Goal: Task Accomplishment & Management: Use online tool/utility

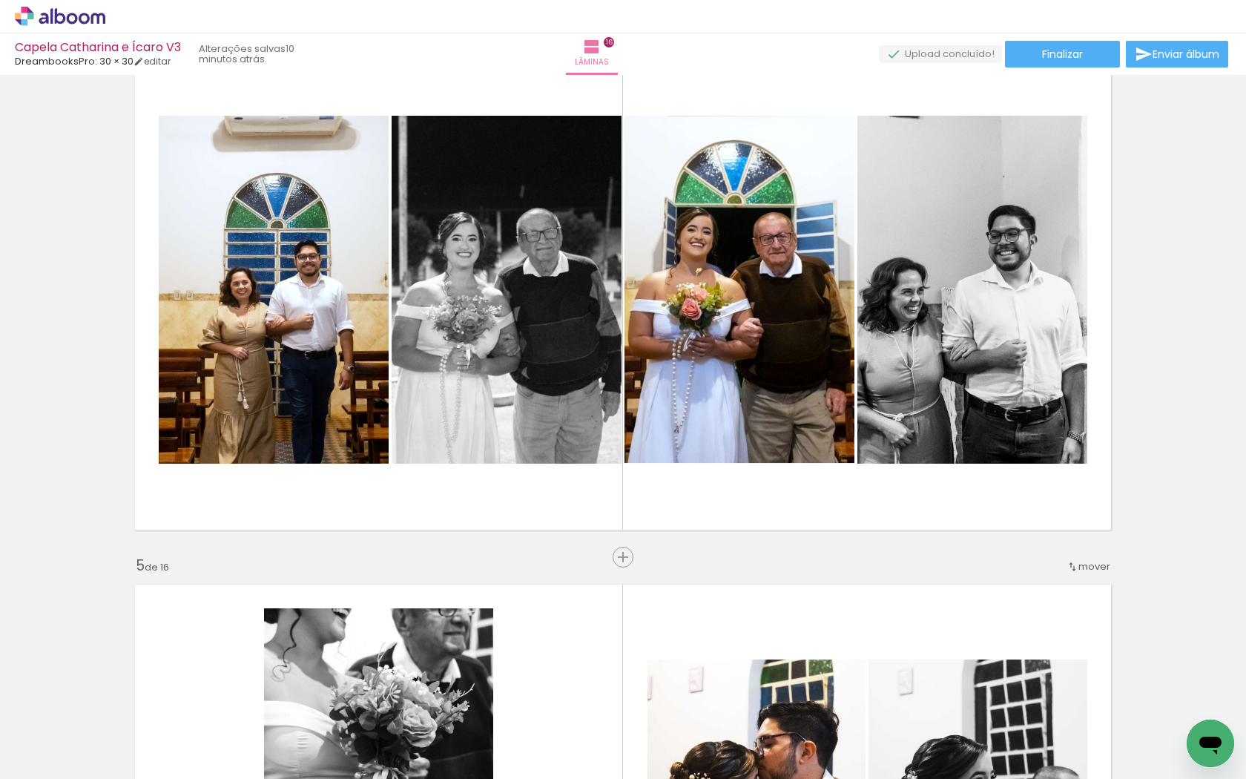
scroll to position [1682, 0]
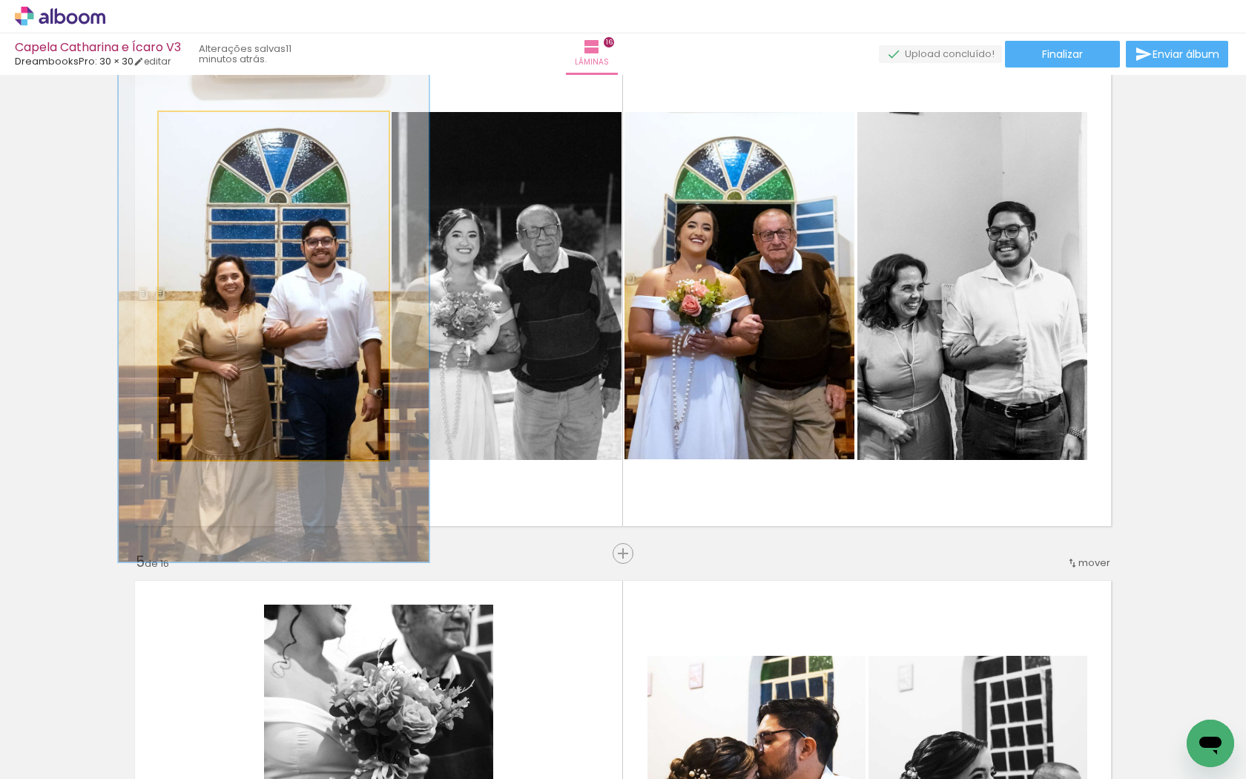
drag, startPoint x: 191, startPoint y: 128, endPoint x: 209, endPoint y: 127, distance: 17.9
type paper-slider "135"
click at [209, 127] on div at bounding box center [211, 127] width 13 height 13
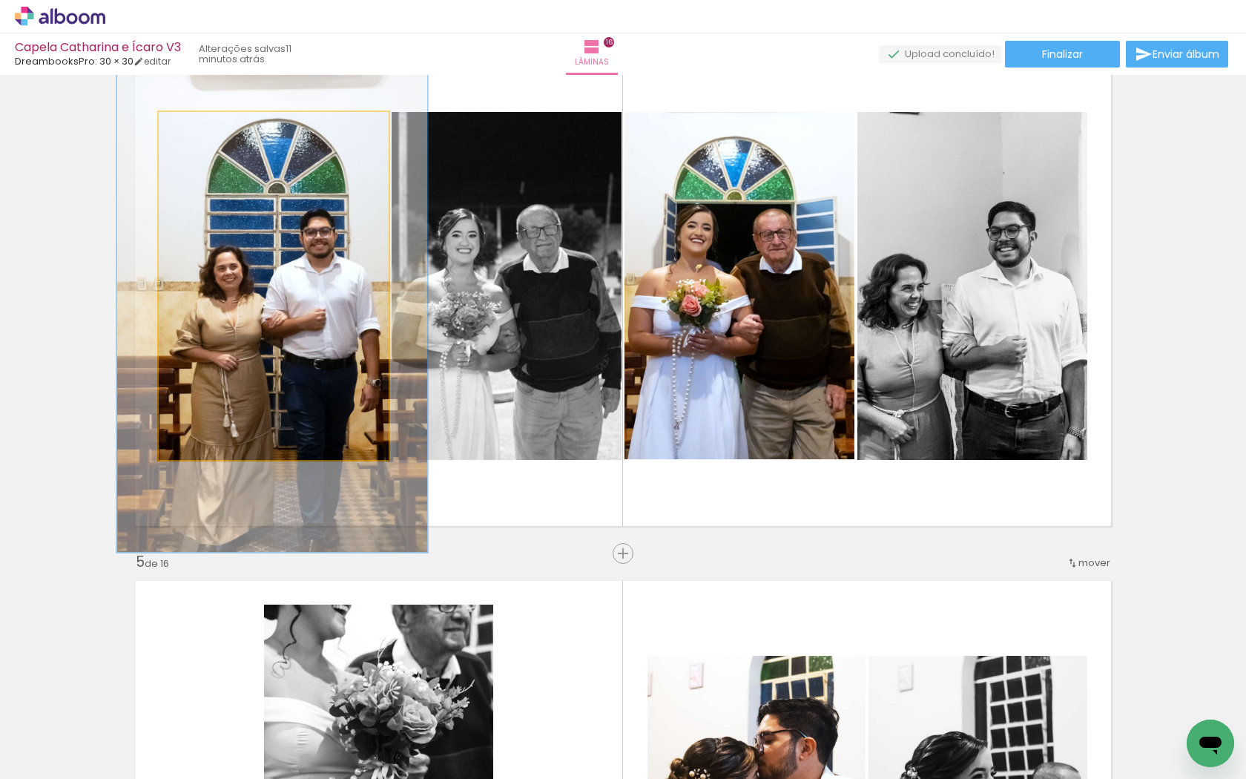
drag, startPoint x: 207, startPoint y: 205, endPoint x: 205, endPoint y: 194, distance: 10.5
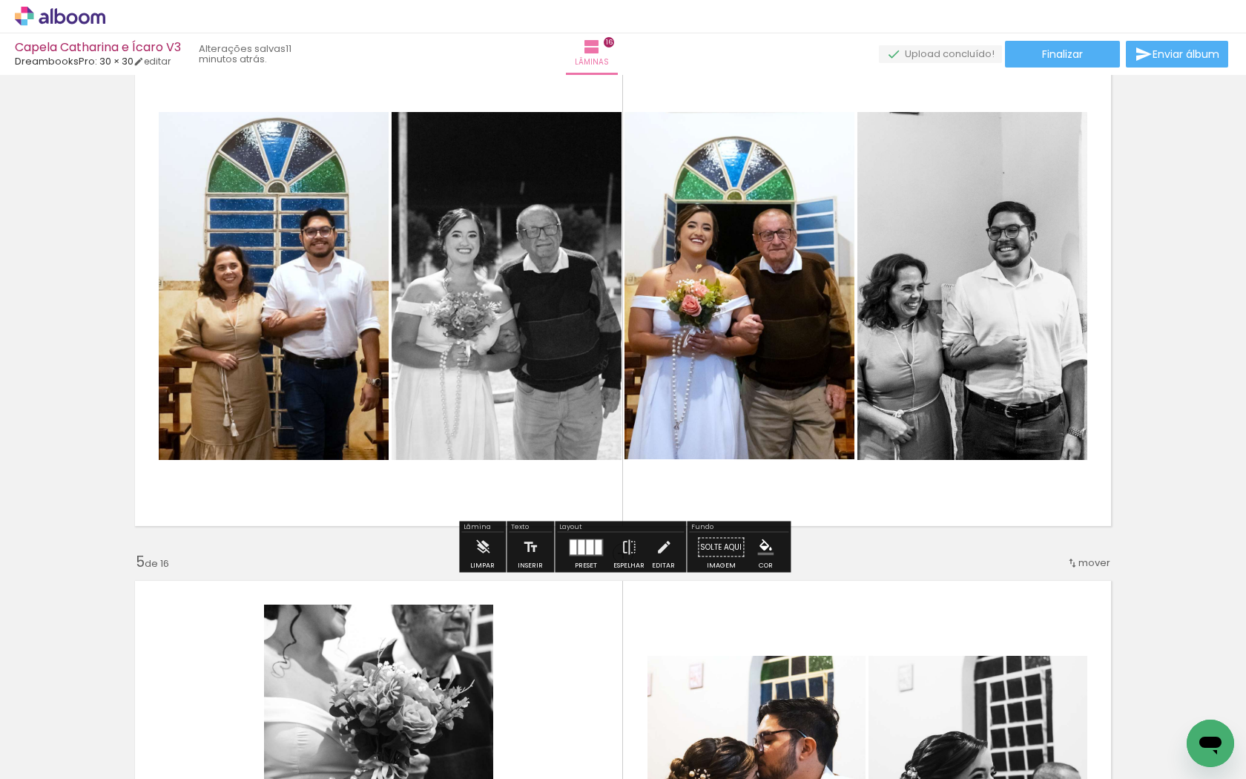
click at [218, 266] on quentale-photo at bounding box center [274, 286] width 230 height 348
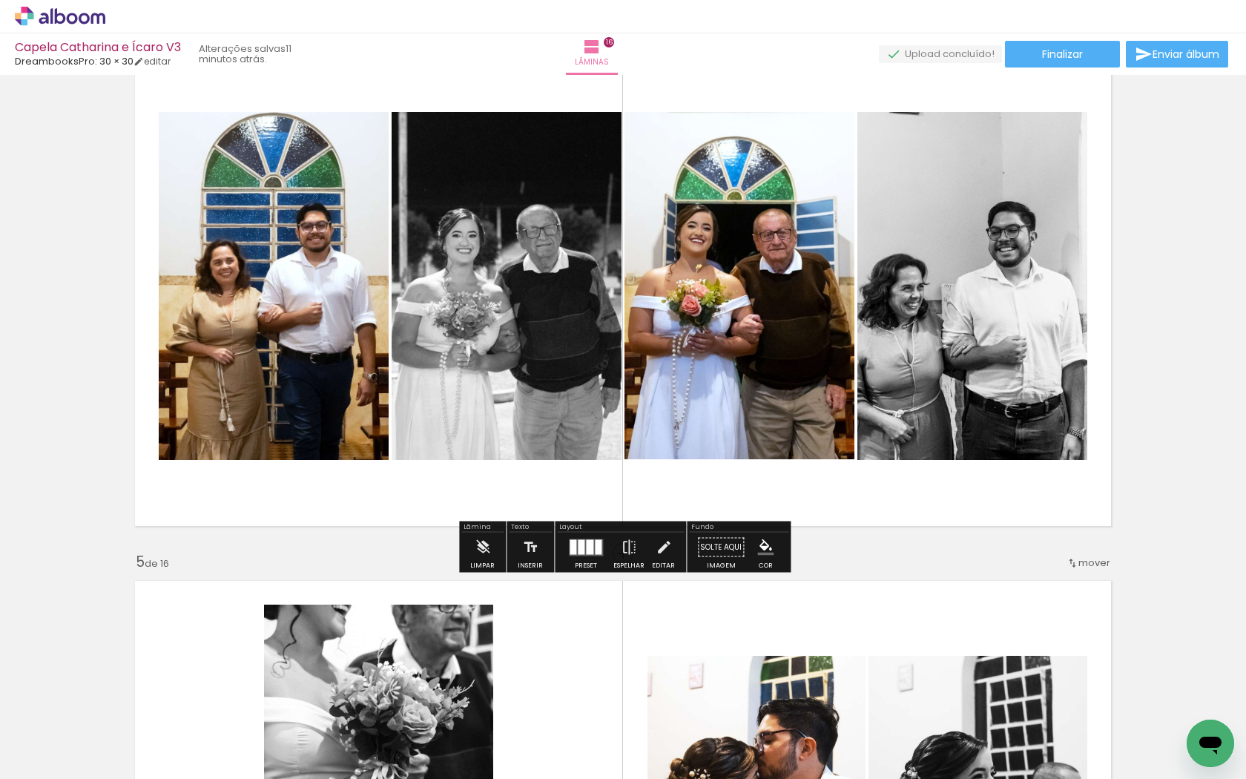
click at [0, 0] on slot "P&B" at bounding box center [0, 0] width 0 height 0
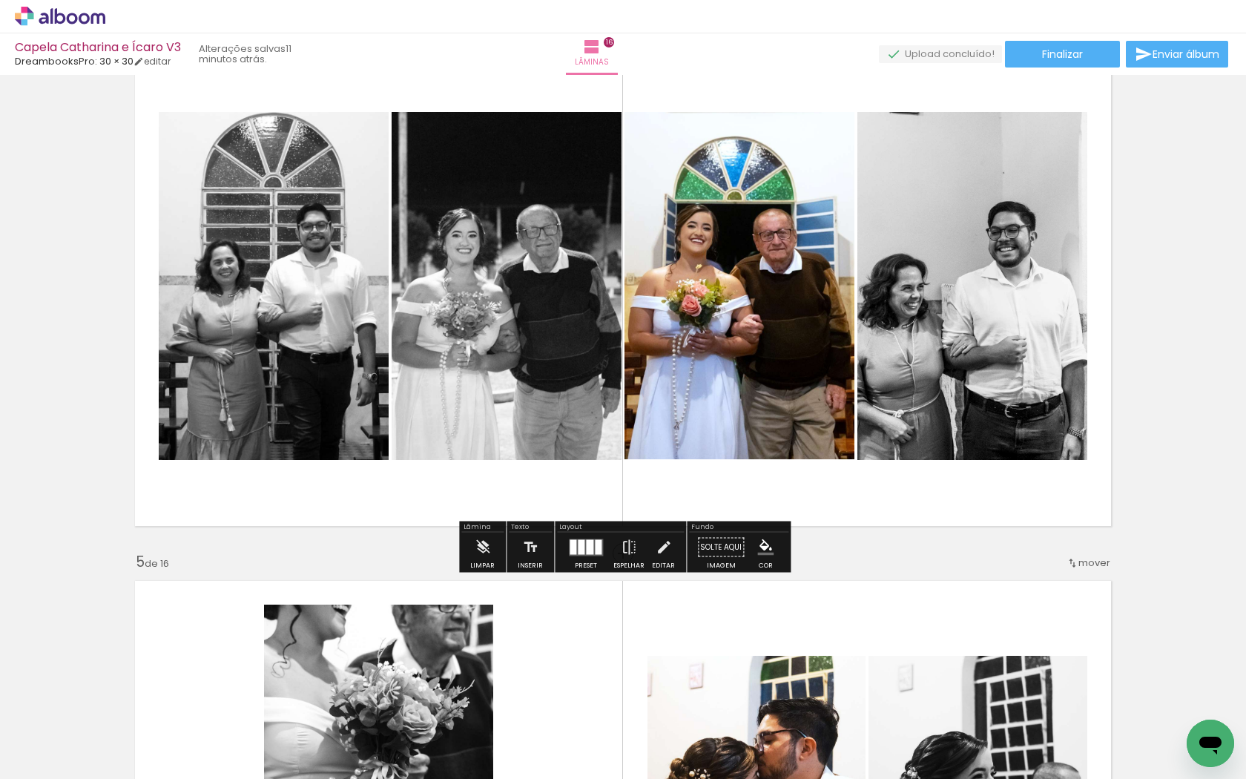
click at [0, 0] on slot "P&B" at bounding box center [0, 0] width 0 height 0
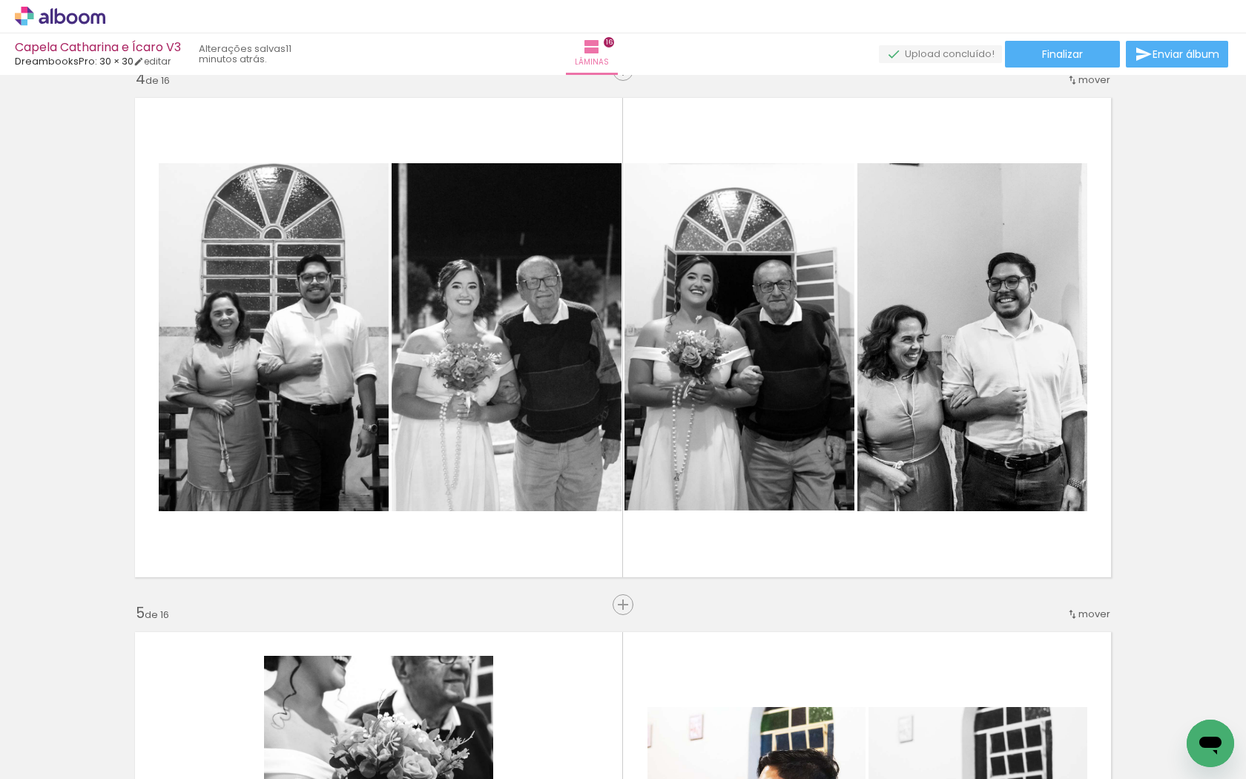
scroll to position [1629, 0]
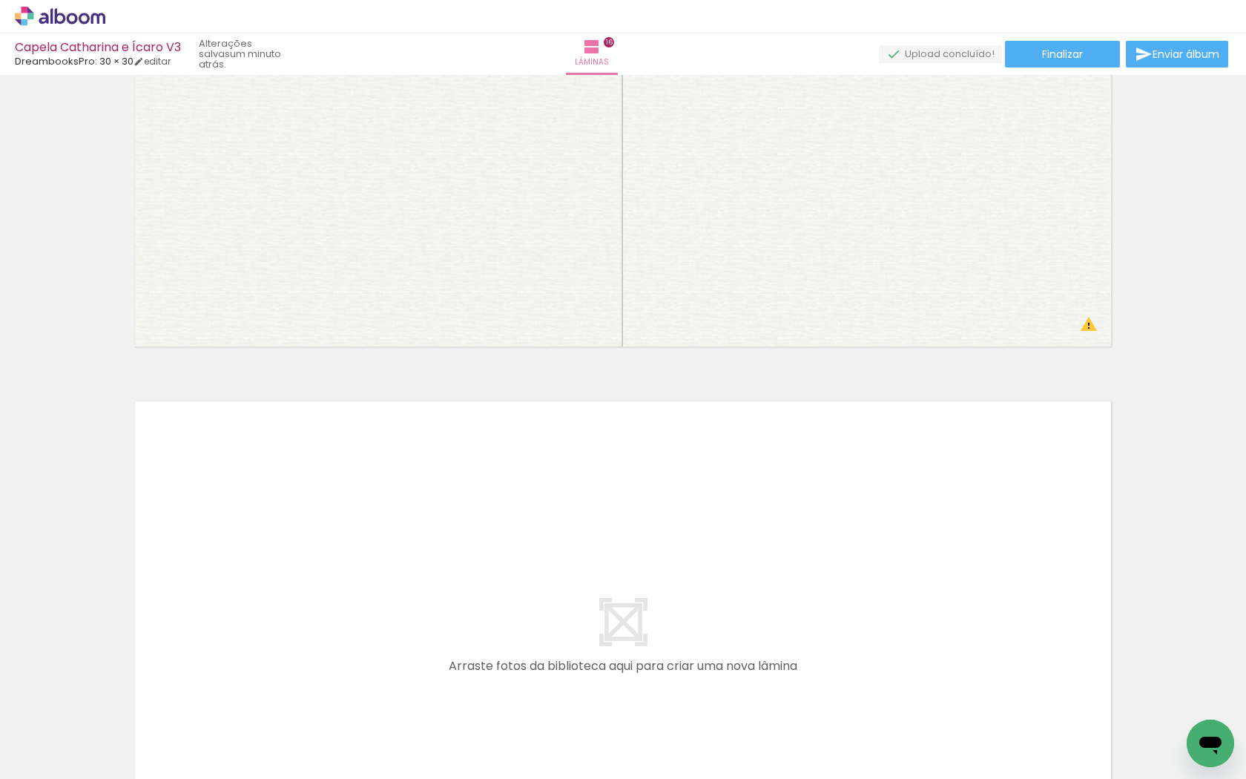
scroll to position [8522, 0]
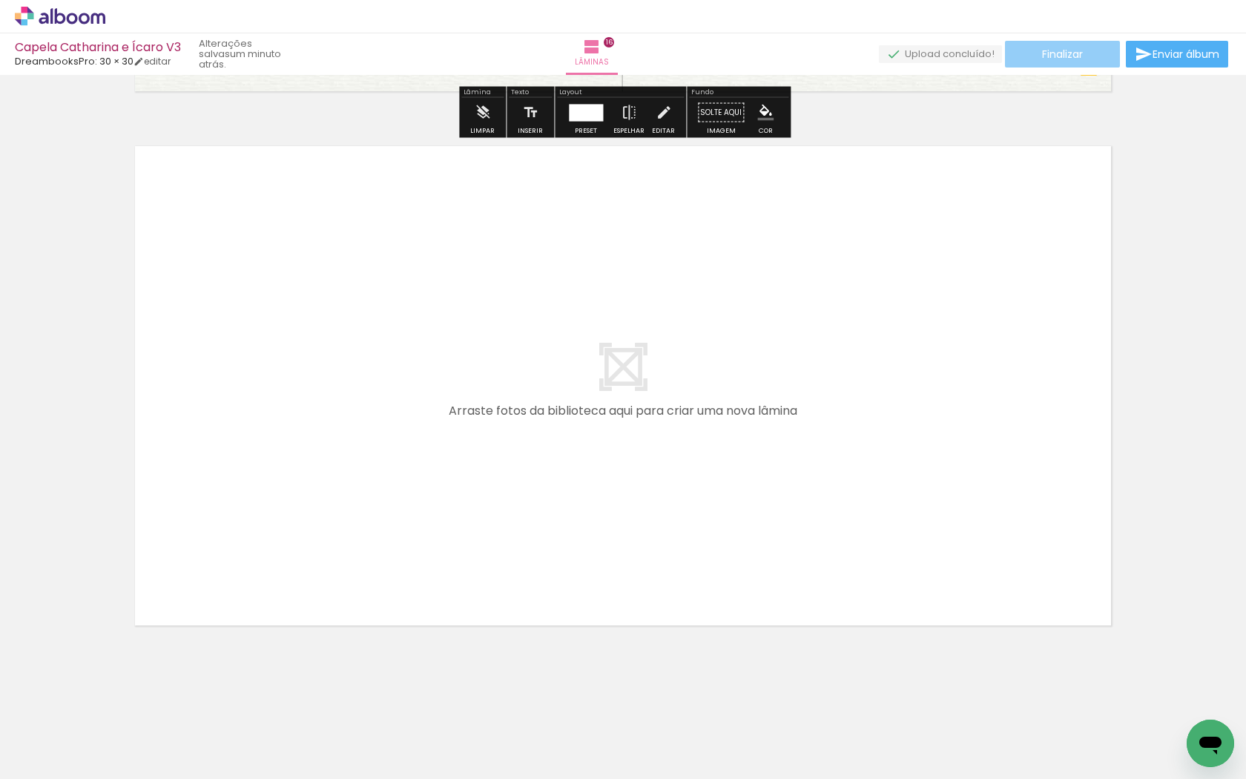
click at [1083, 55] on paper-button "Finalizar" at bounding box center [1062, 54] width 115 height 27
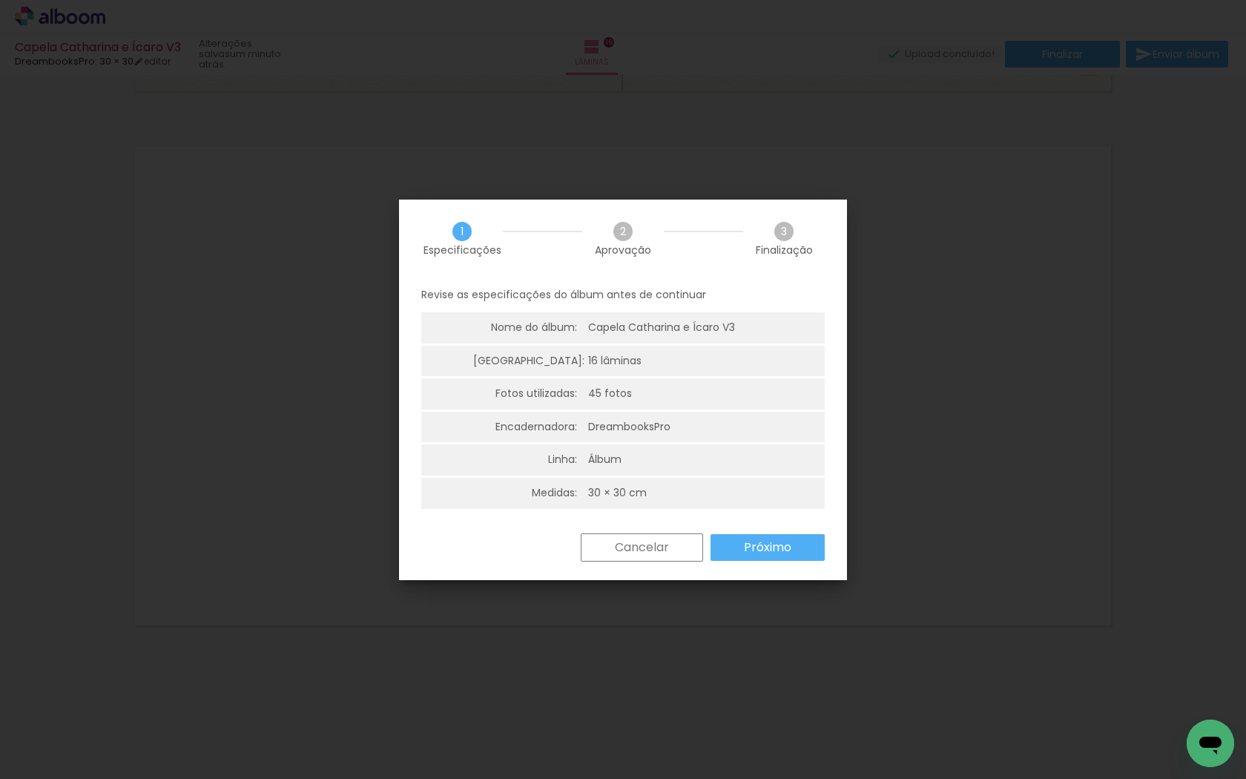
click at [801, 543] on paper-button "Próximo" at bounding box center [767, 547] width 114 height 27
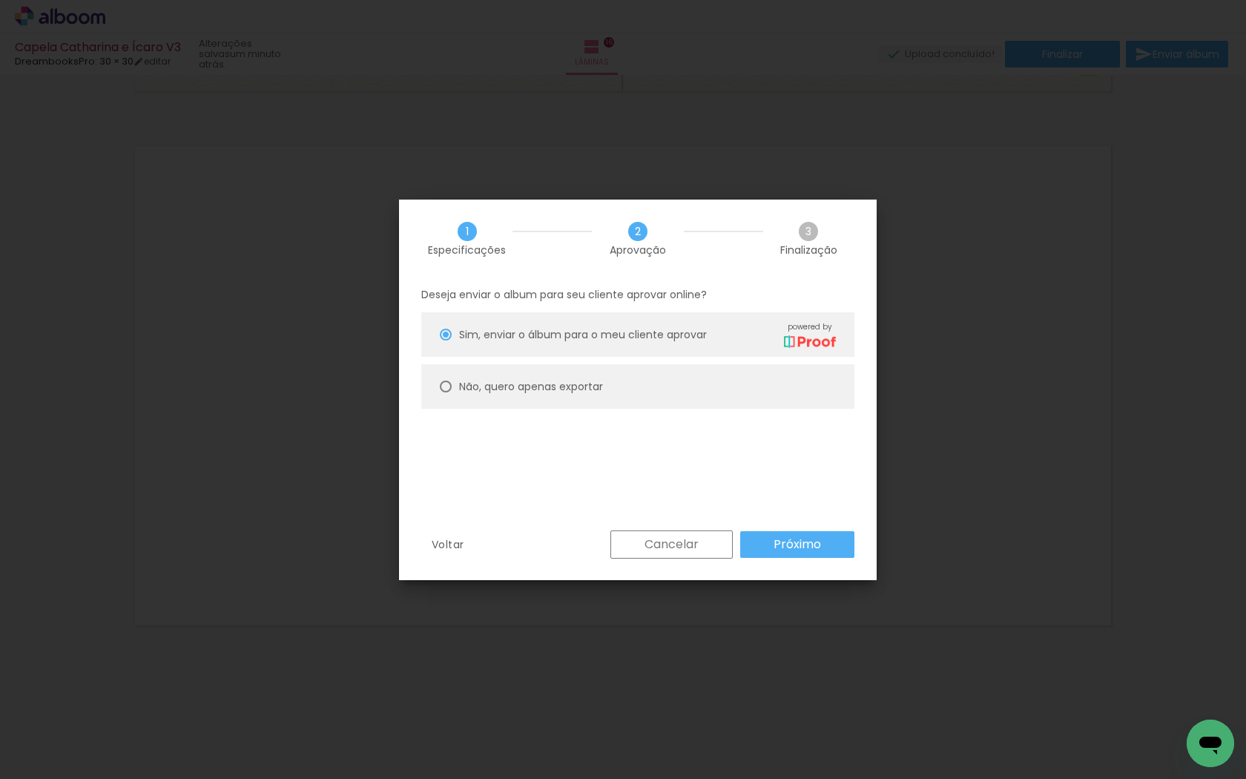
click at [0, 0] on slot "Próximo" at bounding box center [0, 0] width 0 height 0
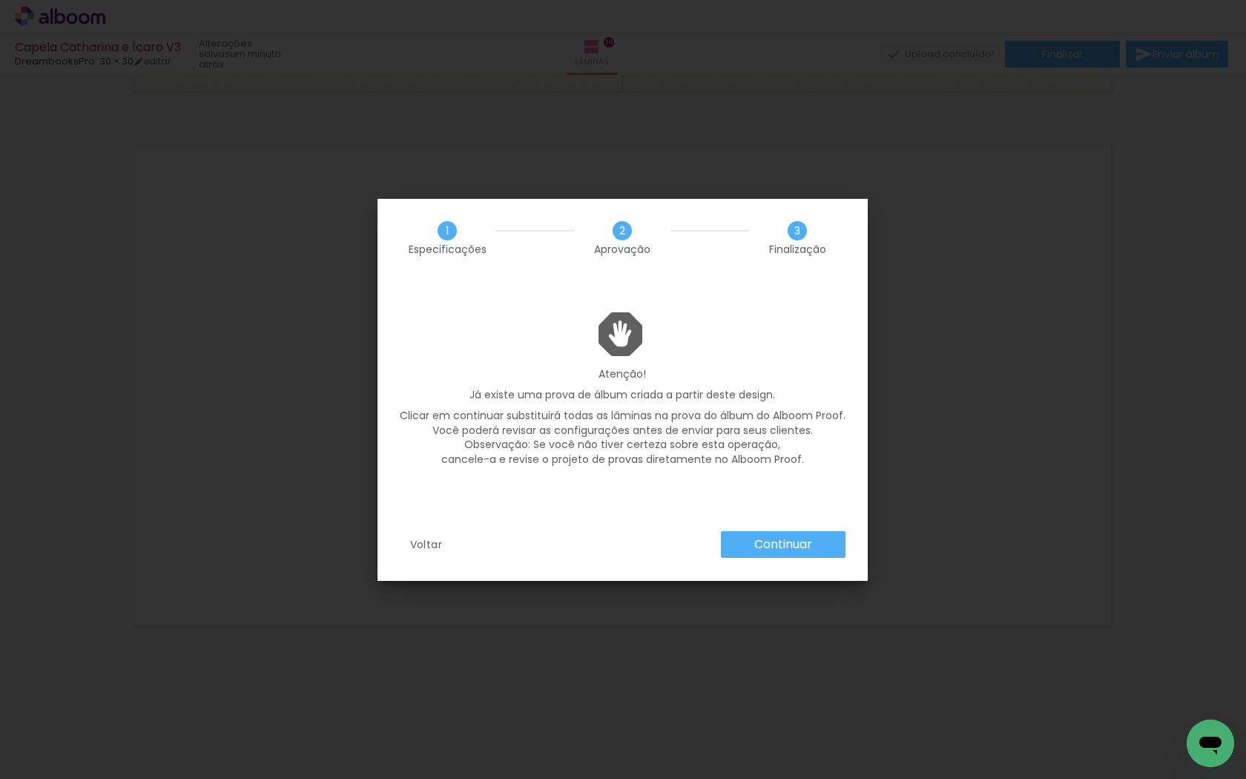
click at [0, 0] on slot "Continuar" at bounding box center [0, 0] width 0 height 0
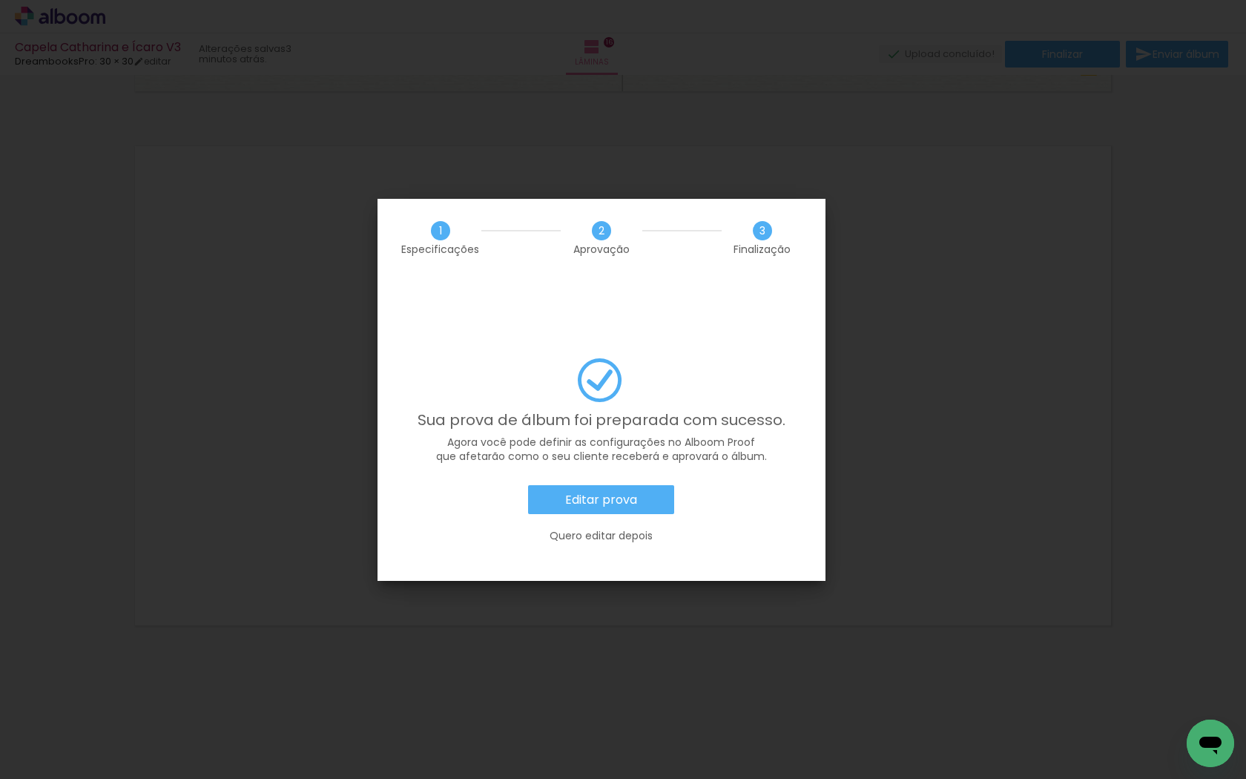
click at [0, 0] on slot "Editar prova" at bounding box center [0, 0] width 0 height 0
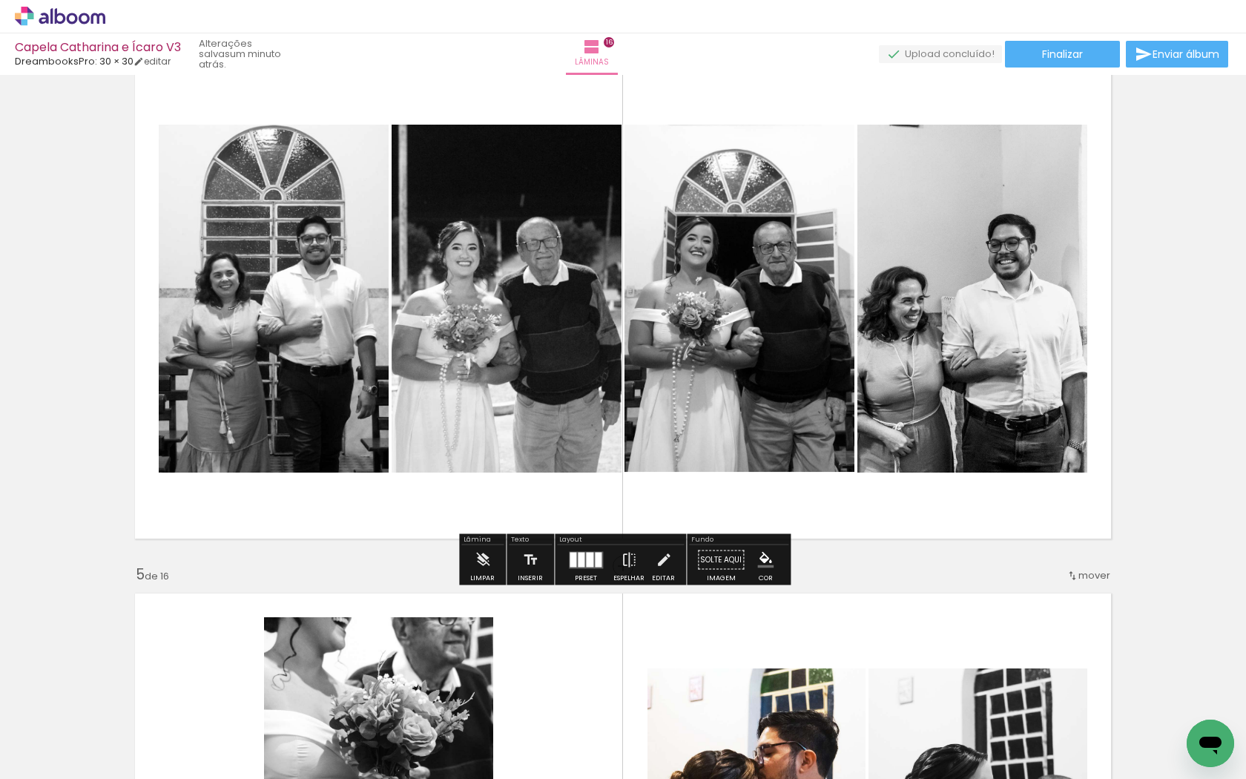
scroll to position [1667, 0]
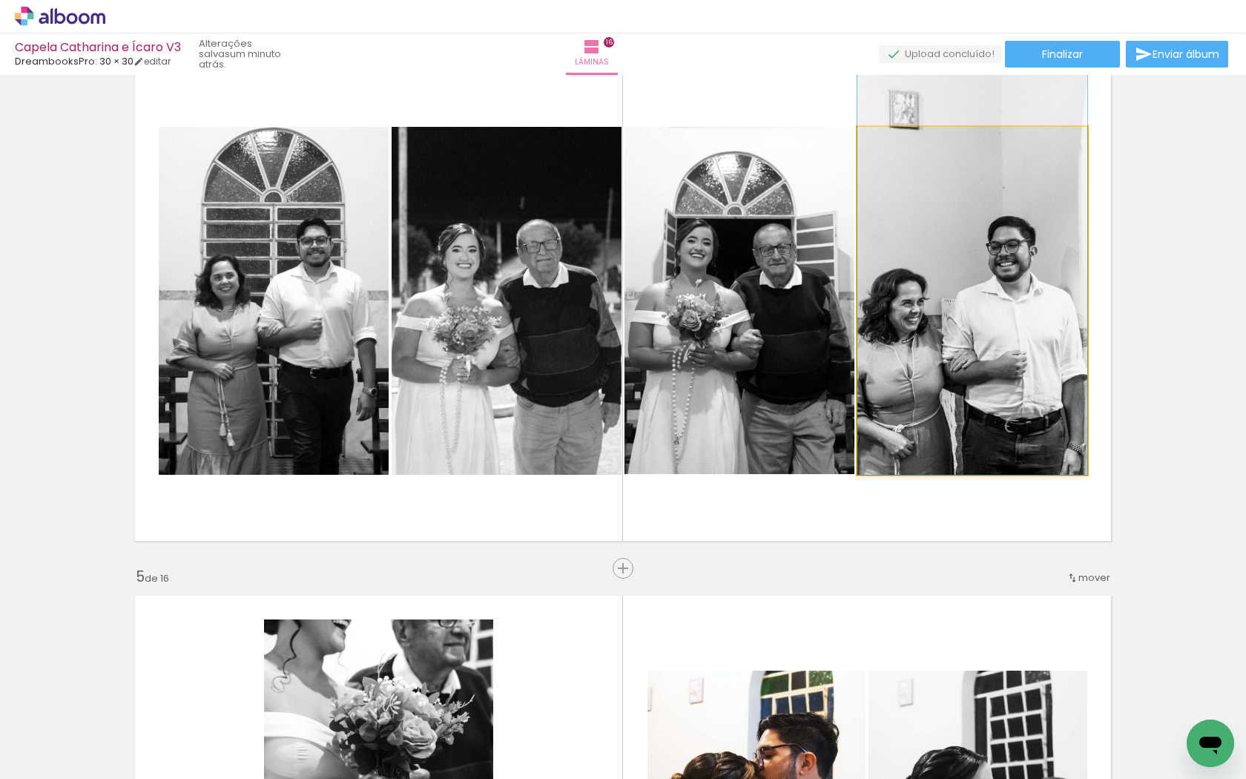
click at [1028, 291] on quentale-photo at bounding box center [972, 301] width 230 height 348
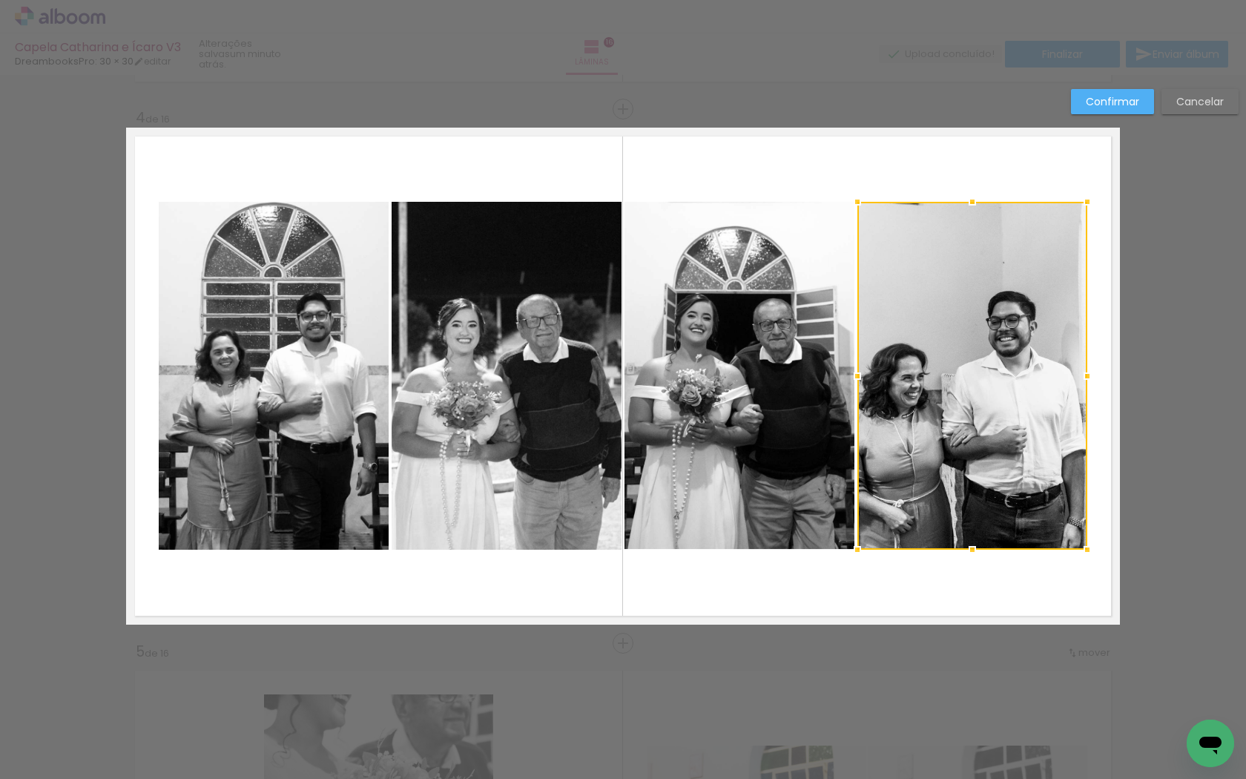
scroll to position [1587, 0]
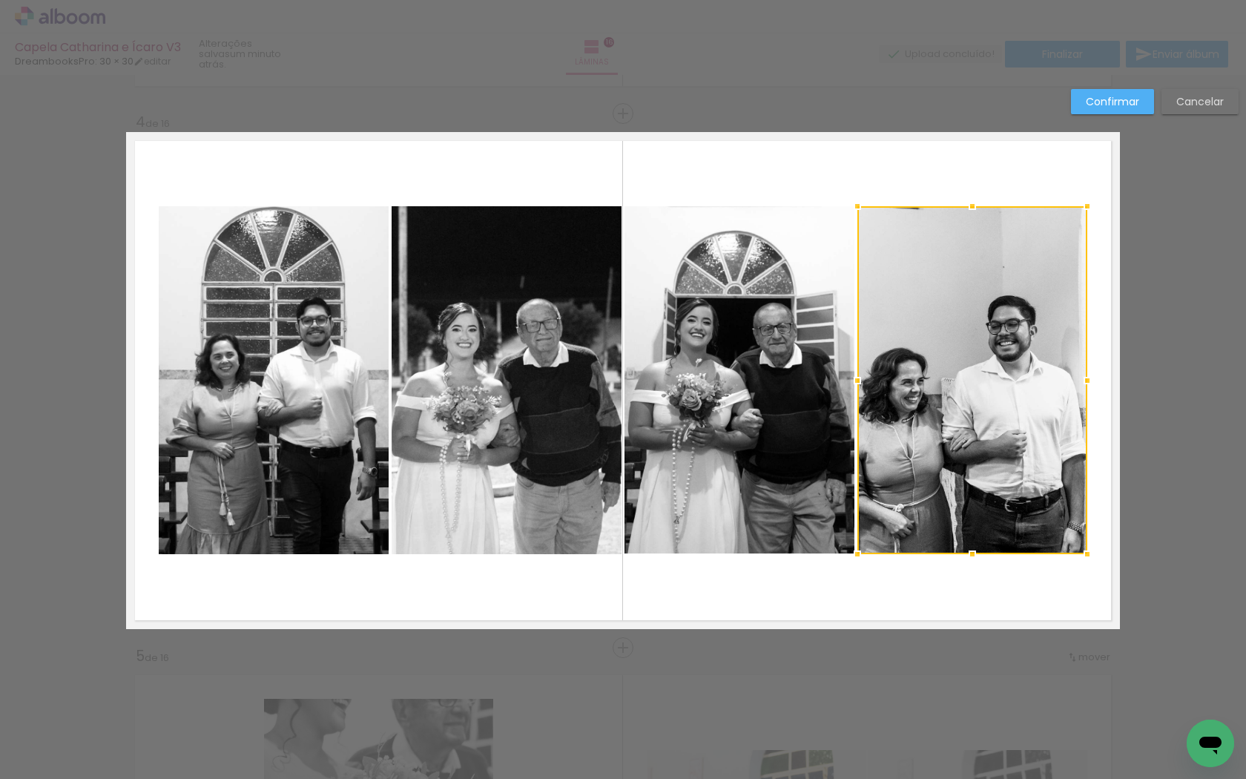
click at [796, 291] on quentale-photo at bounding box center [739, 380] width 230 height 348
click at [533, 310] on quentale-photo at bounding box center [506, 380] width 230 height 348
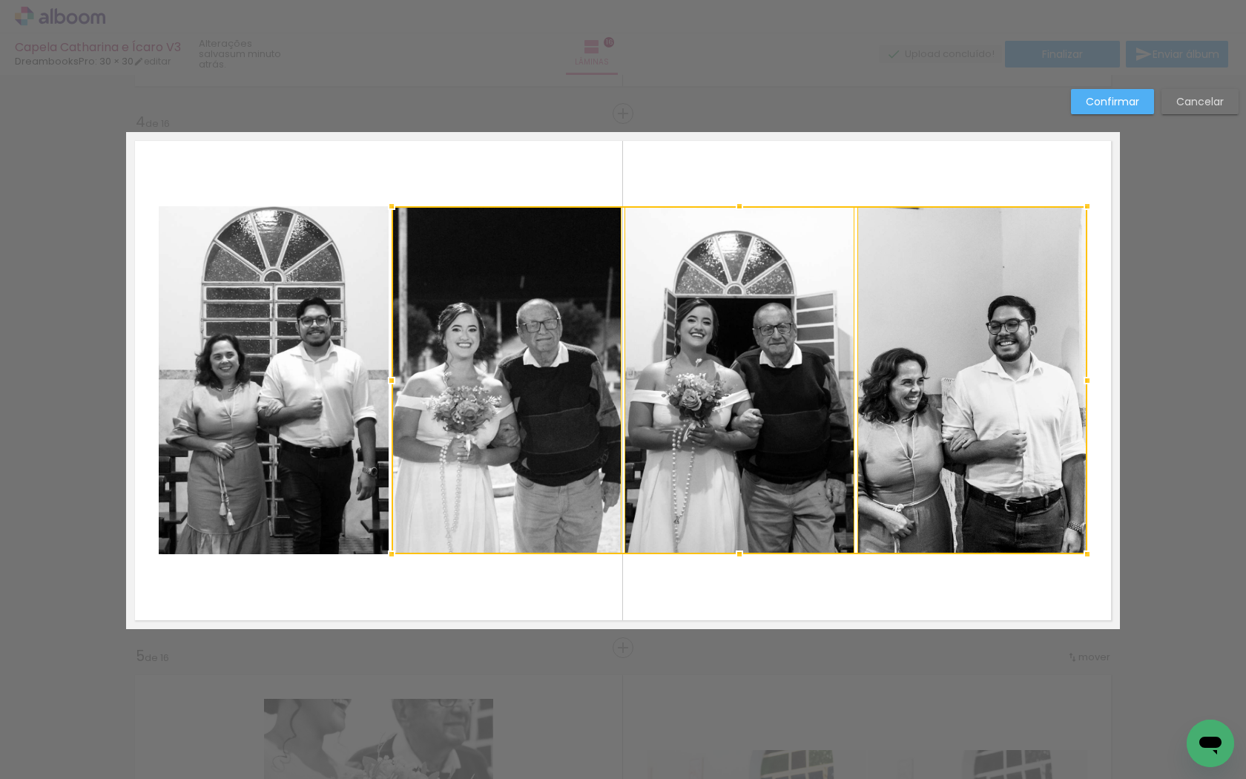
click at [358, 312] on quentale-photo at bounding box center [274, 380] width 230 height 348
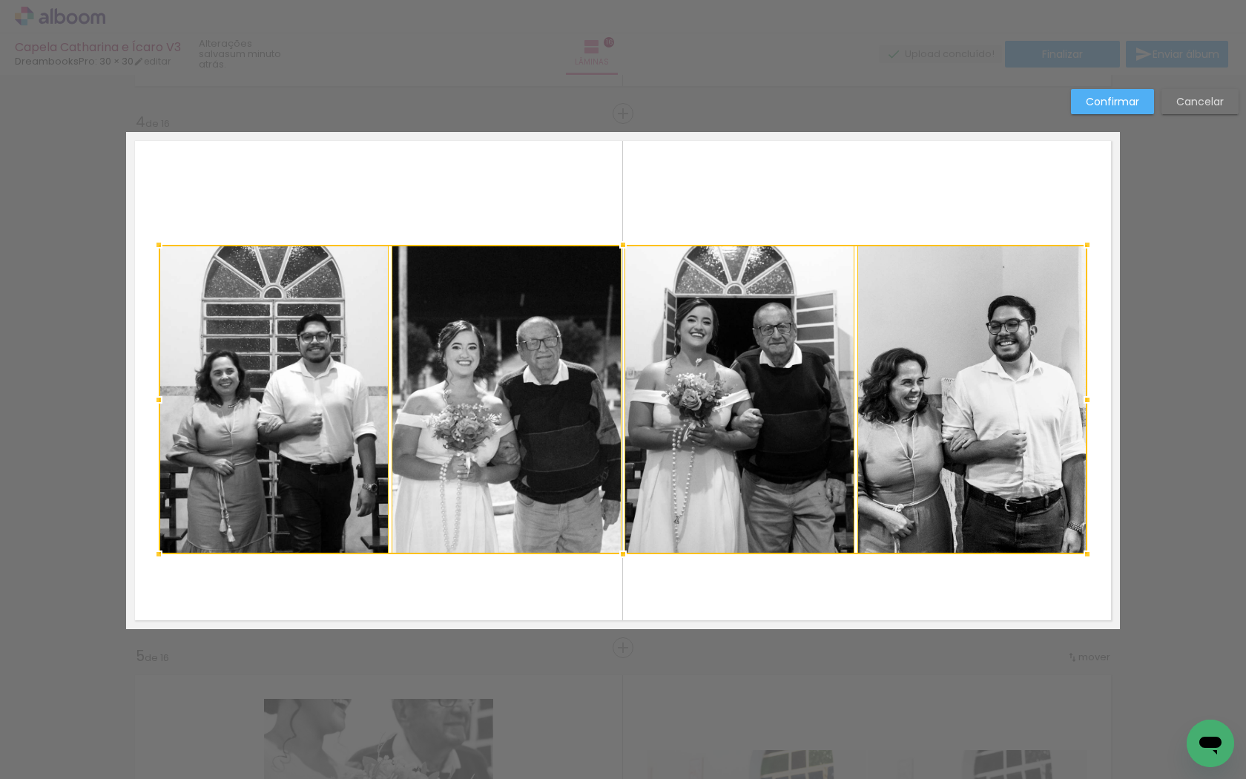
drag, startPoint x: 622, startPoint y: 204, endPoint x: 624, endPoint y: 242, distance: 38.6
click at [624, 242] on div at bounding box center [623, 245] width 30 height 30
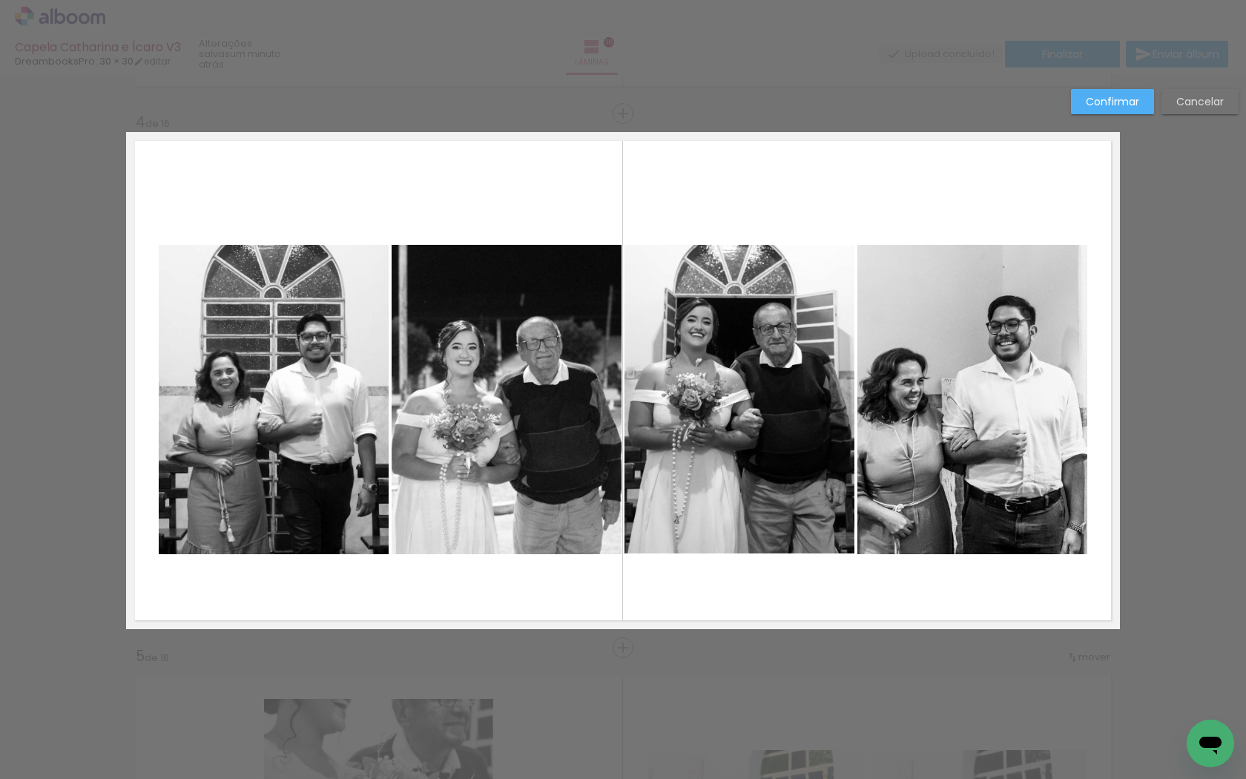
click at [0, 0] on slot "Confirmar" at bounding box center [0, 0] width 0 height 0
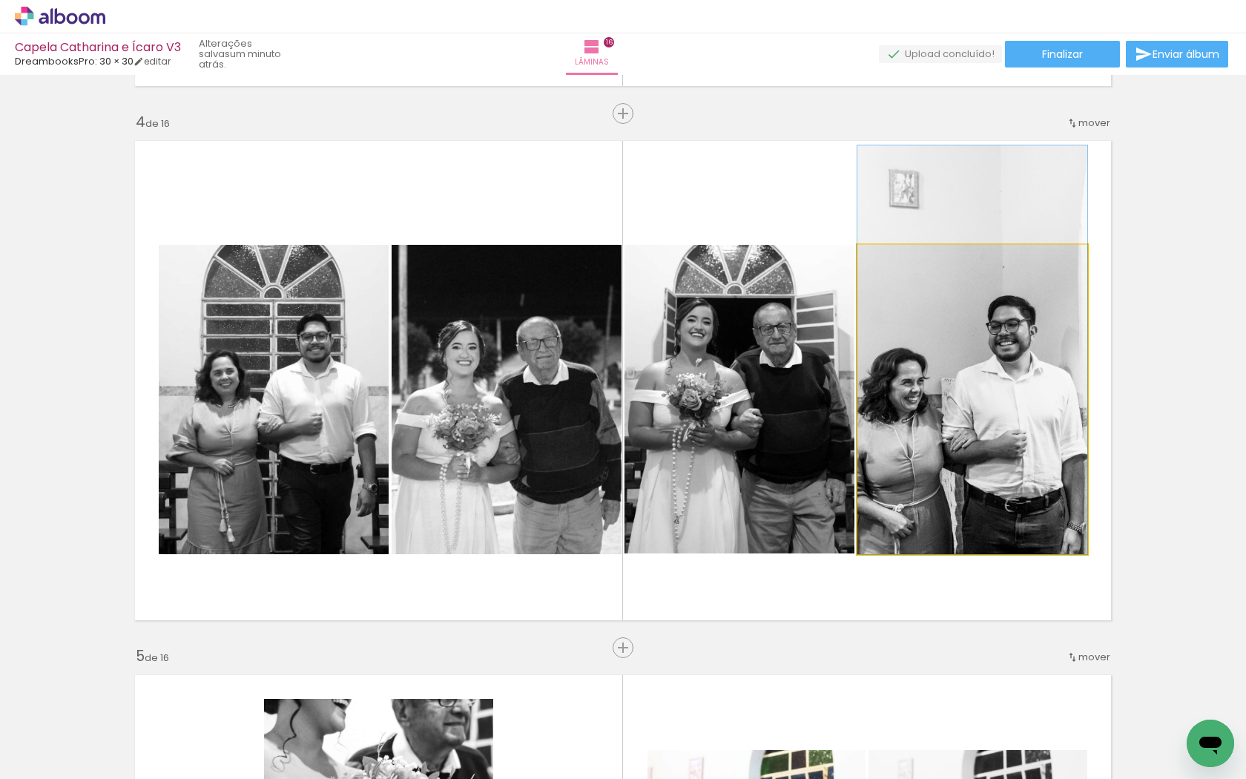
drag, startPoint x: 1002, startPoint y: 360, endPoint x: 1002, endPoint y: 343, distance: 16.3
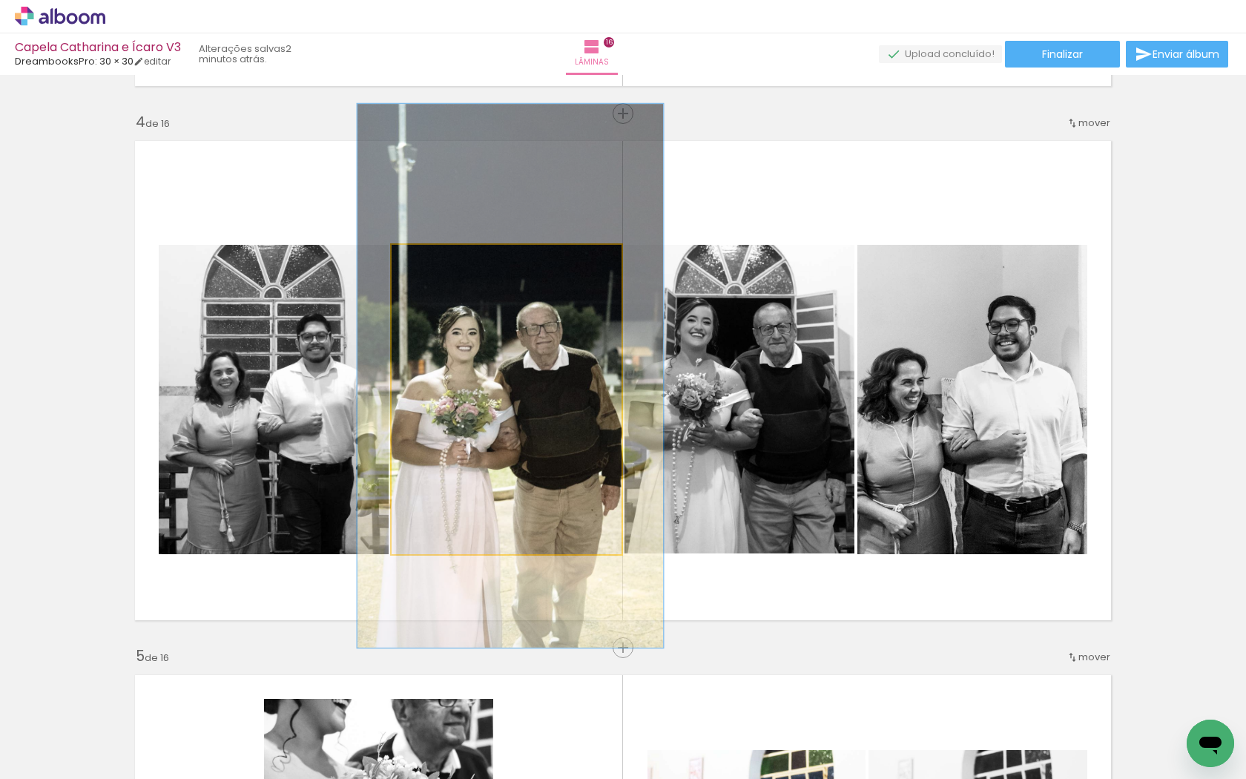
drag, startPoint x: 502, startPoint y: 465, endPoint x: 502, endPoint y: 450, distance: 14.8
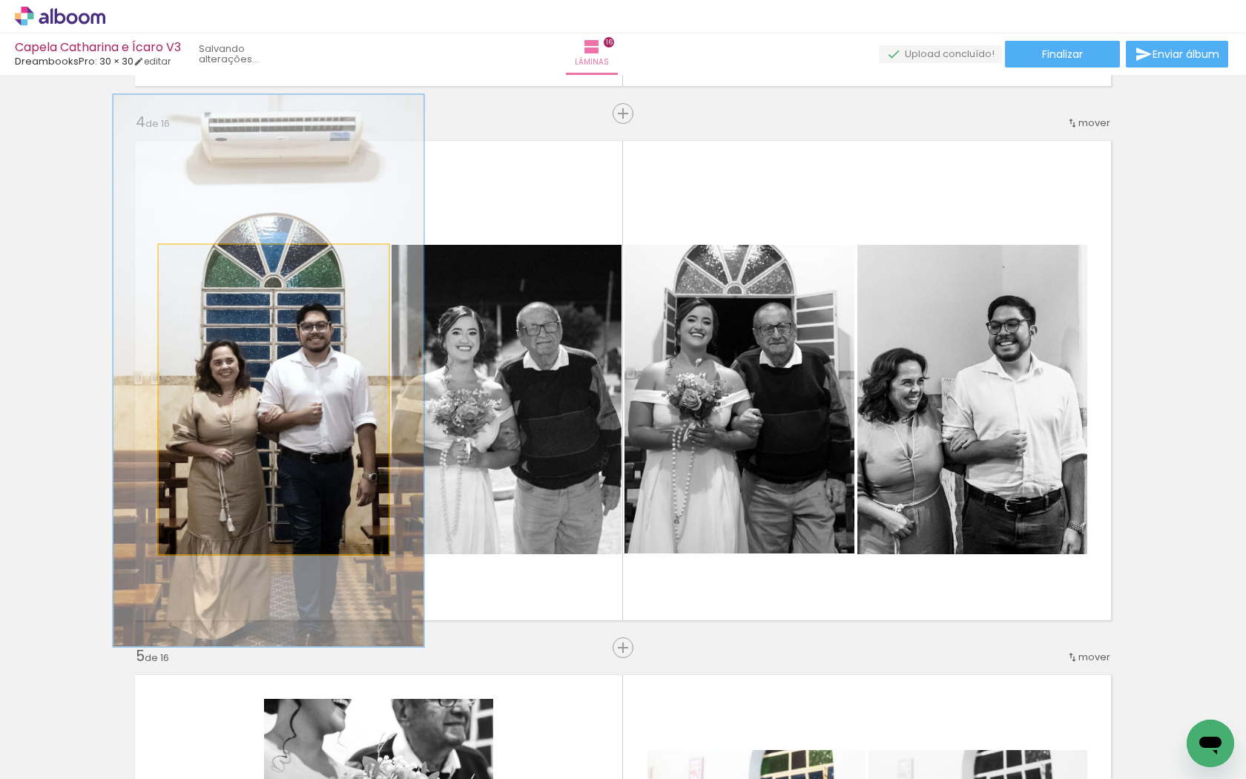
drag, startPoint x: 275, startPoint y: 433, endPoint x: 275, endPoint y: 423, distance: 10.4
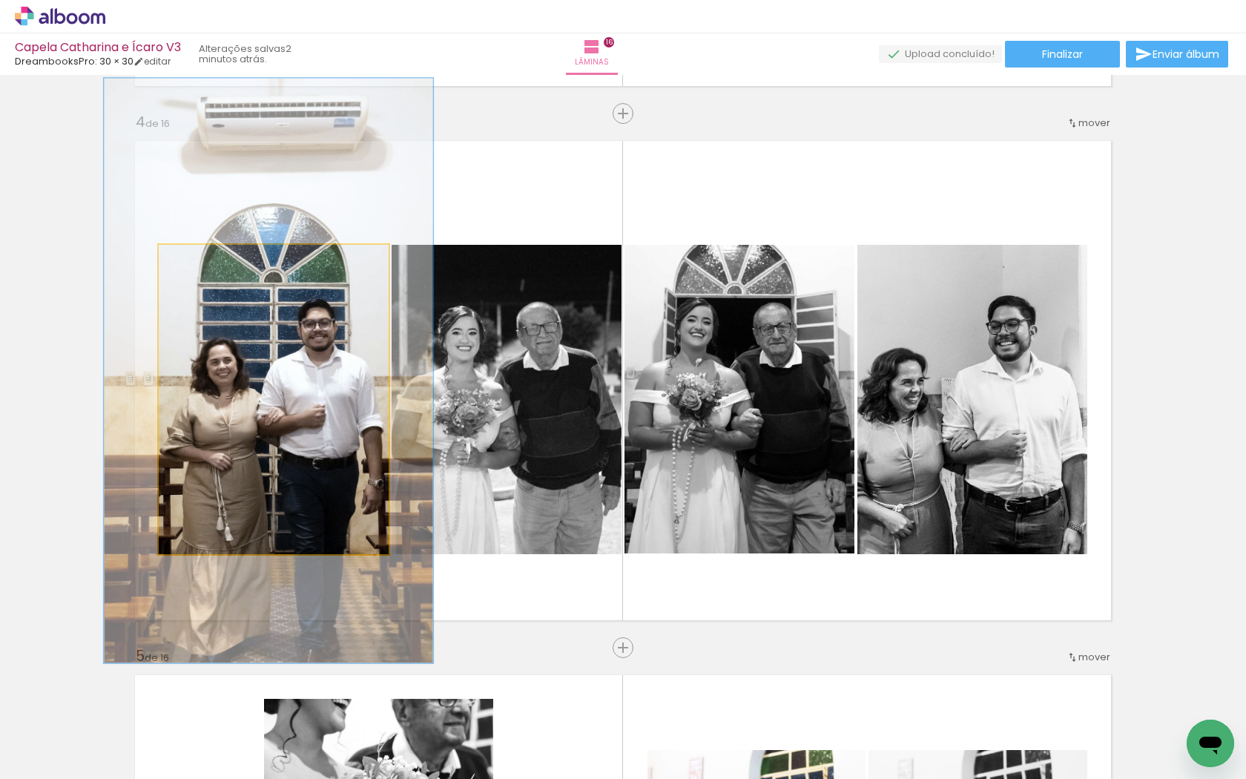
type paper-slider "143"
click at [219, 260] on div at bounding box center [218, 260] width 13 height 13
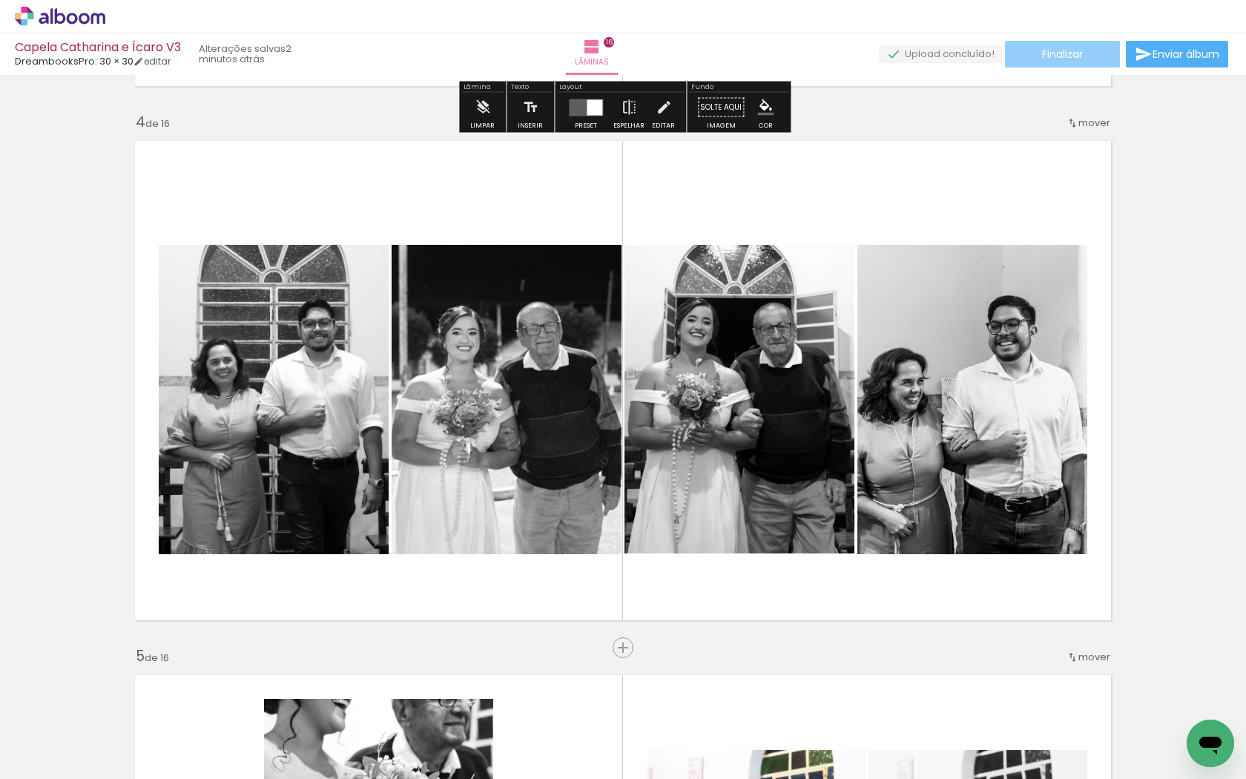
click at [1054, 50] on span "Finalizar" at bounding box center [1062, 54] width 41 height 10
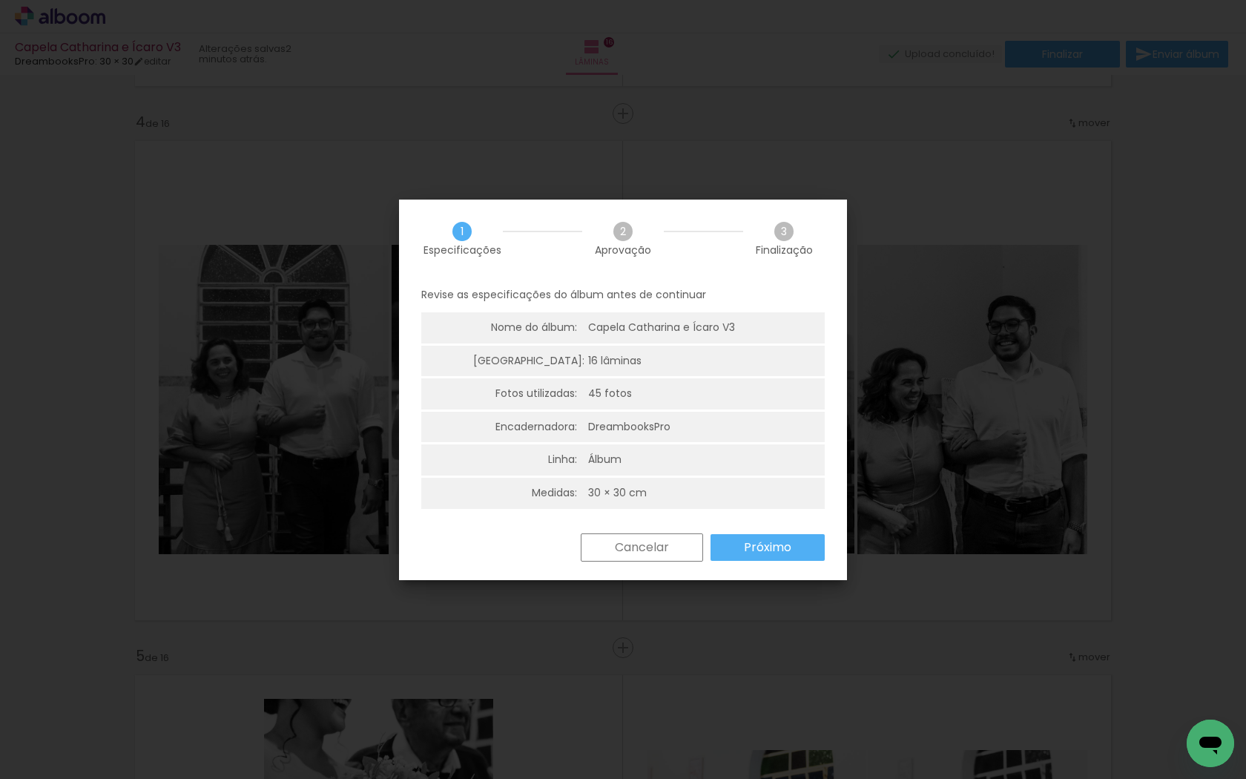
click at [672, 545] on paper-button "Cancelar" at bounding box center [642, 547] width 122 height 28
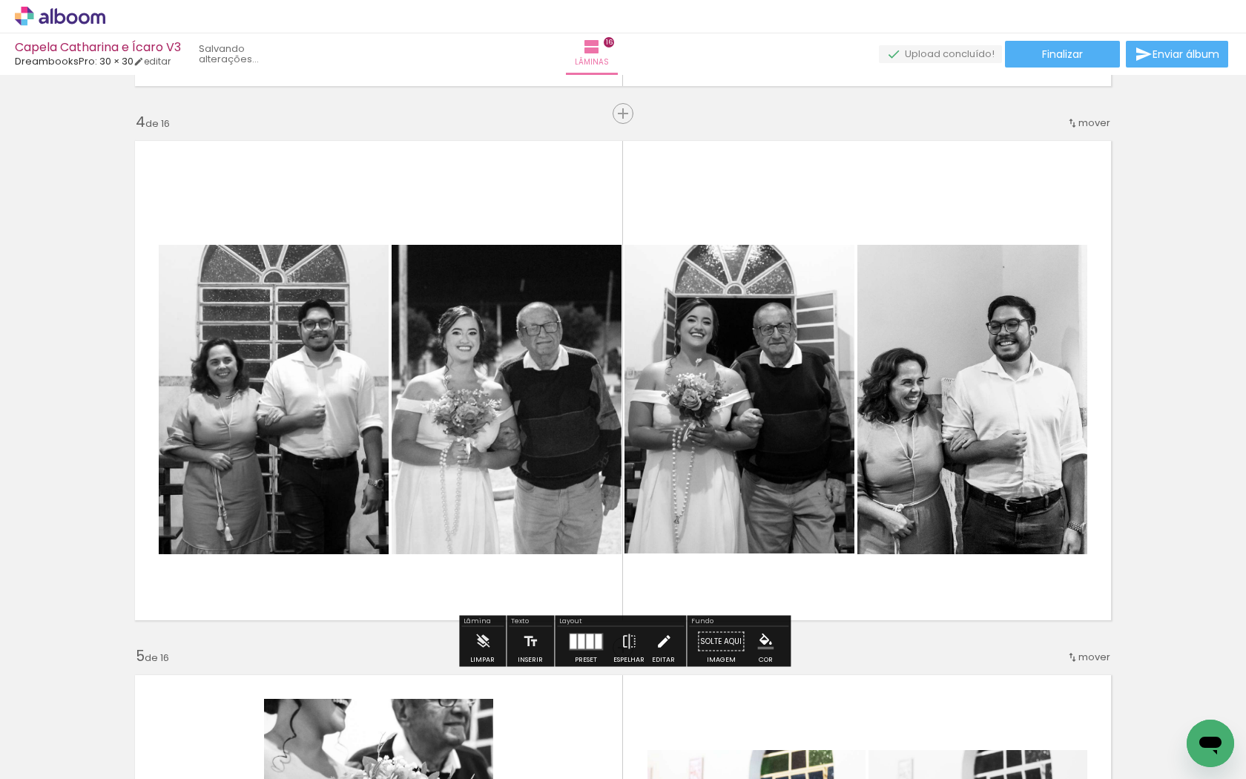
click at [658, 647] on iron-icon at bounding box center [663, 642] width 16 height 30
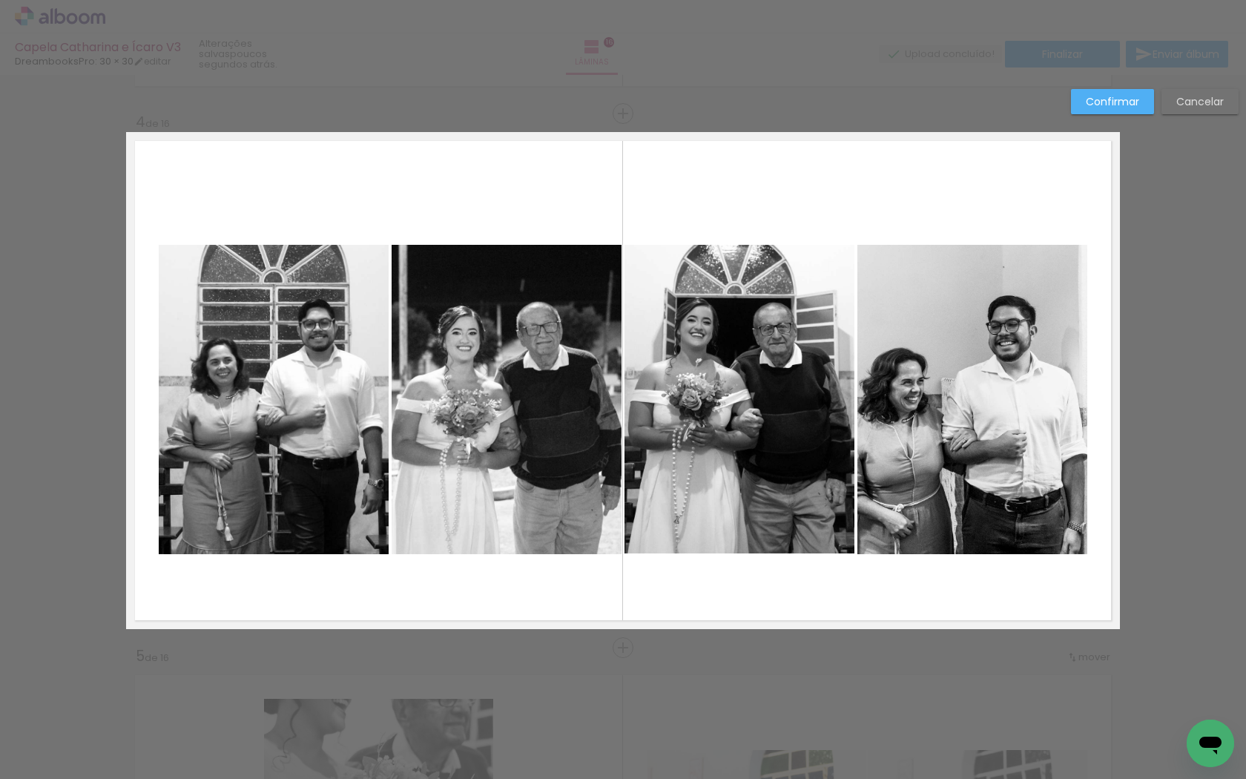
click at [953, 397] on quentale-photo at bounding box center [972, 399] width 230 height 309
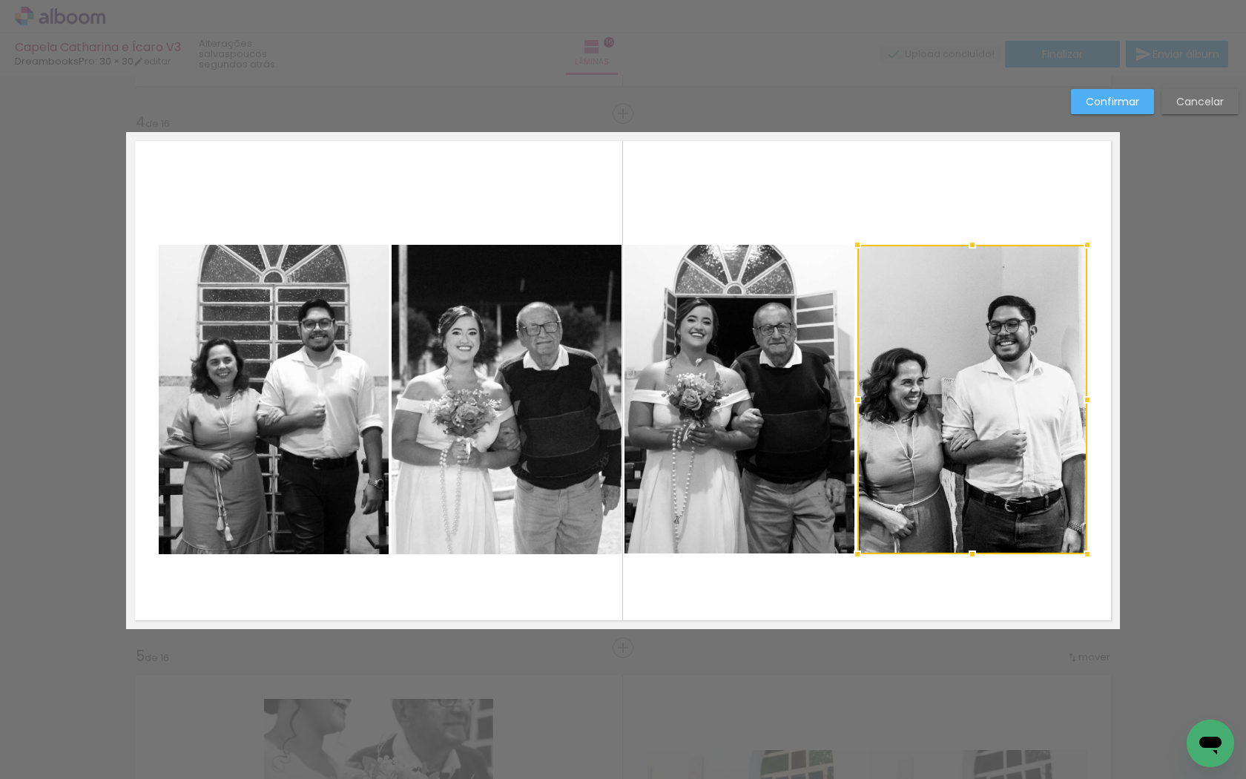
click at [795, 409] on quentale-photo at bounding box center [739, 399] width 230 height 309
click at [571, 414] on quentale-photo at bounding box center [506, 399] width 230 height 309
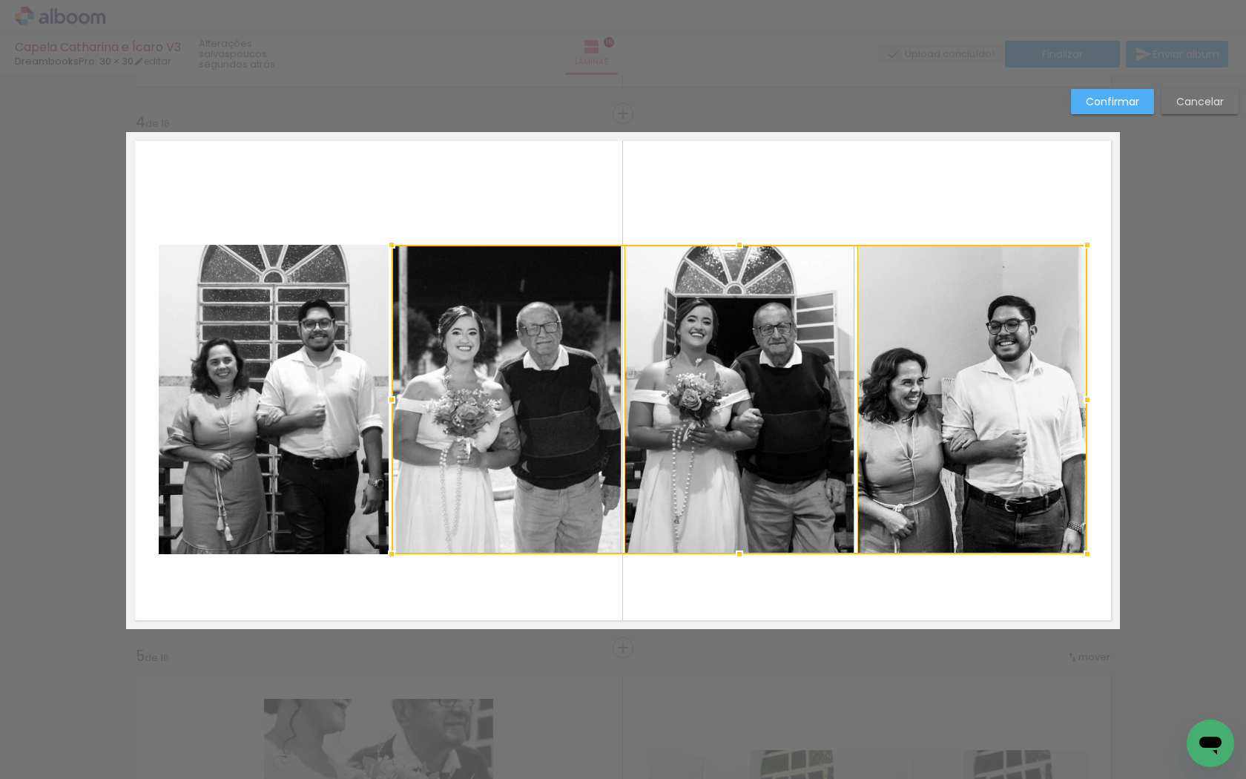
click at [335, 409] on quentale-photo at bounding box center [274, 399] width 230 height 309
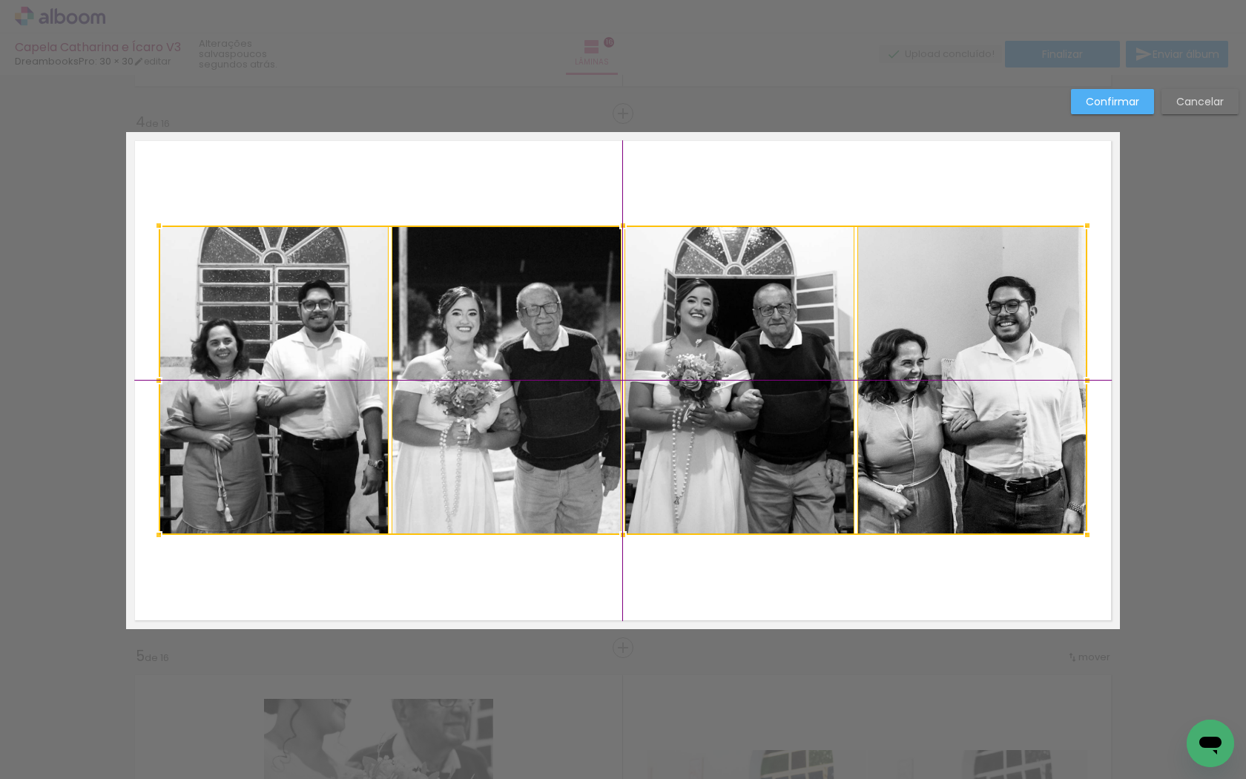
drag, startPoint x: 507, startPoint y: 496, endPoint x: 509, endPoint y: 476, distance: 20.1
click at [509, 476] on div at bounding box center [623, 379] width 928 height 309
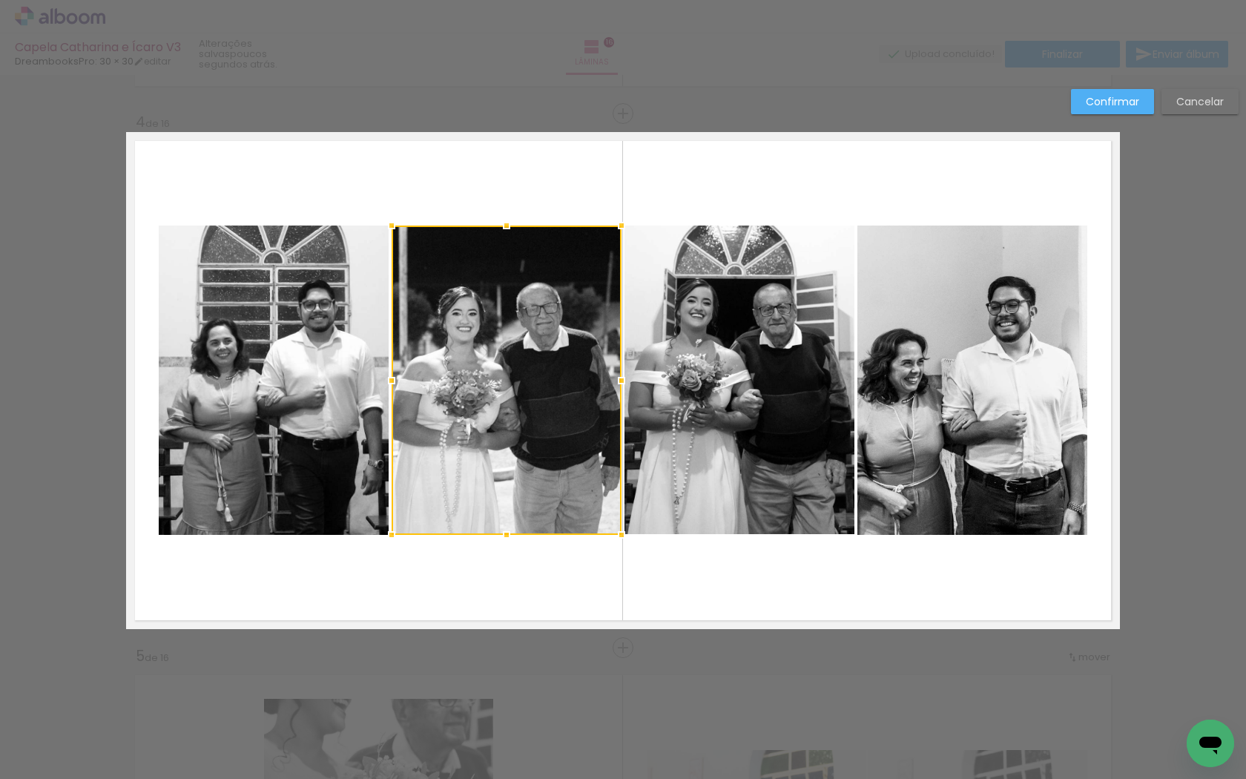
click at [0, 0] on slot "Confirmar" at bounding box center [0, 0] width 0 height 0
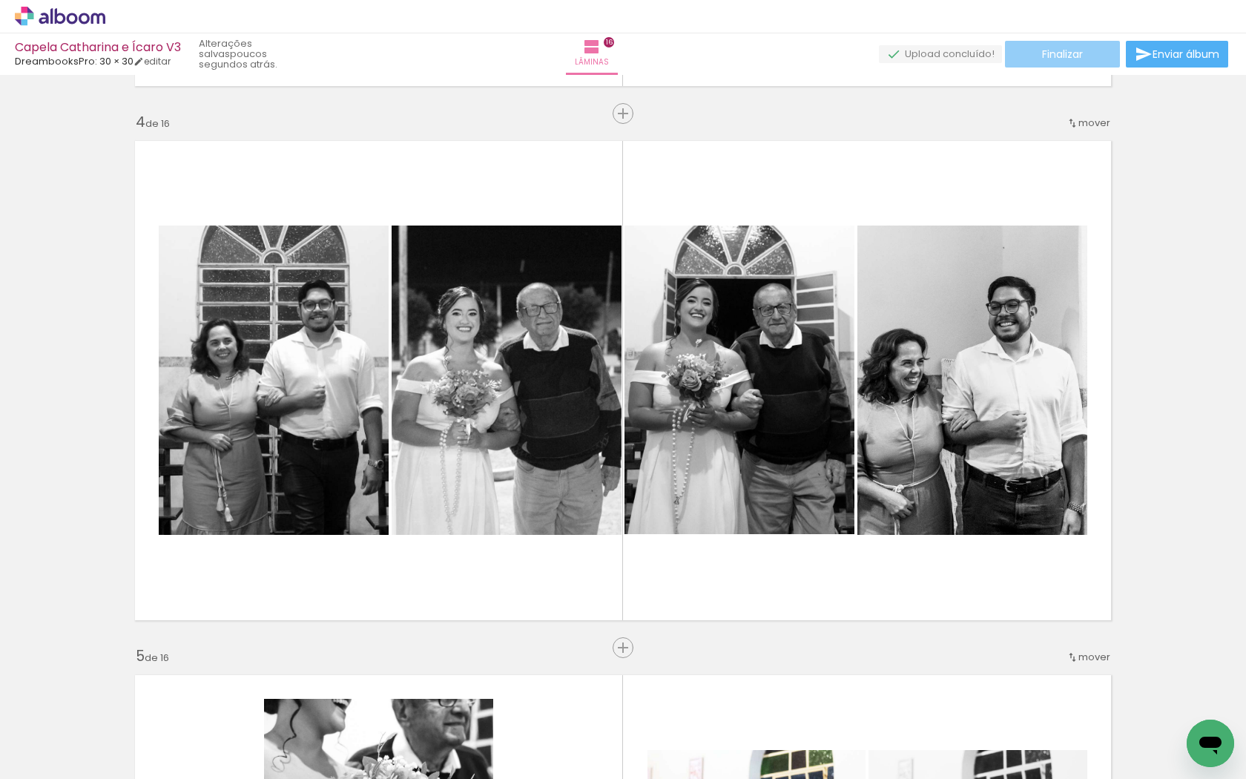
click at [1066, 59] on span "Finalizar" at bounding box center [1062, 54] width 41 height 10
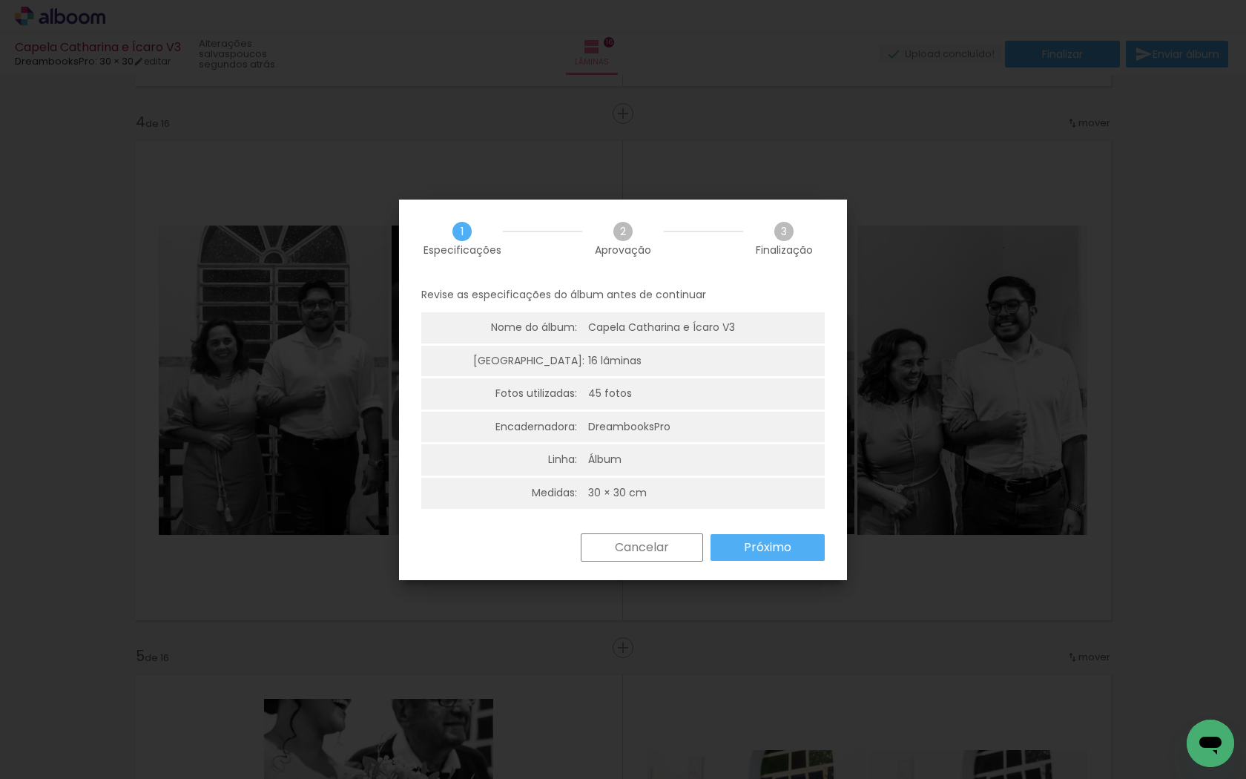
click at [0, 0] on slot "Cancelar" at bounding box center [0, 0] width 0 height 0
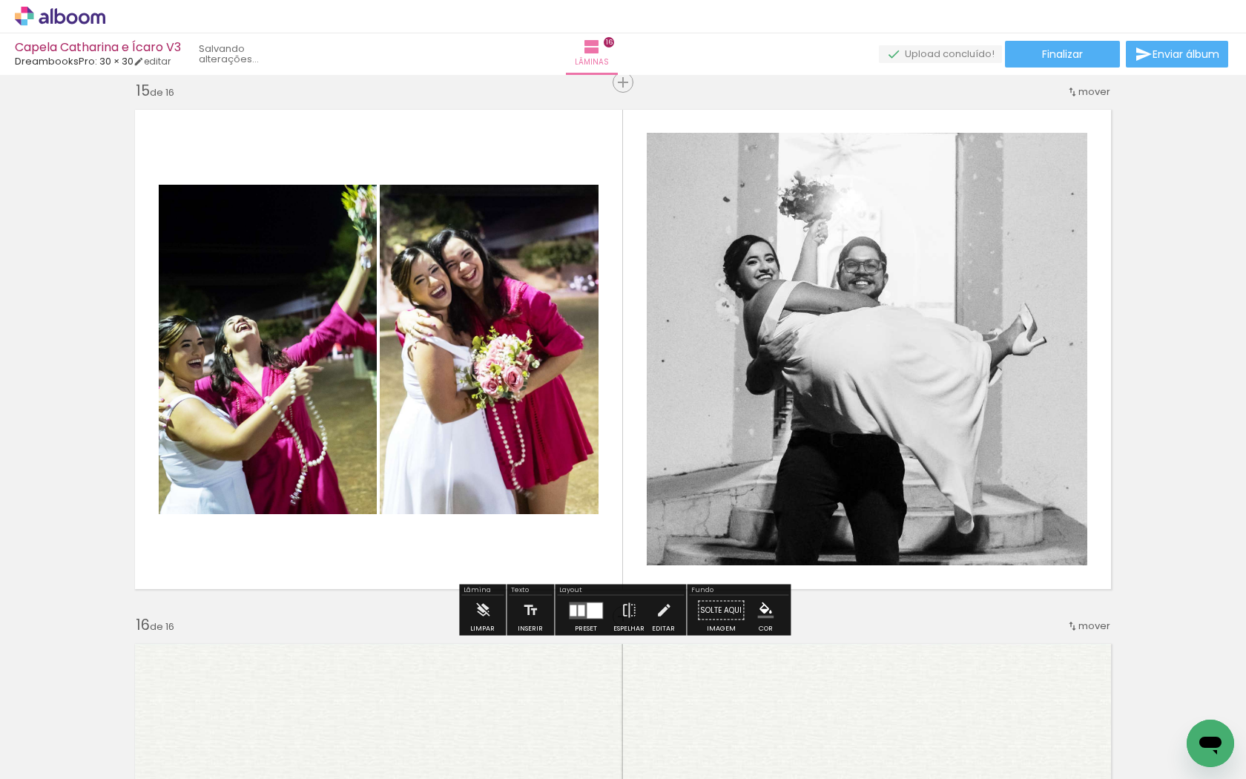
scroll to position [7494, 0]
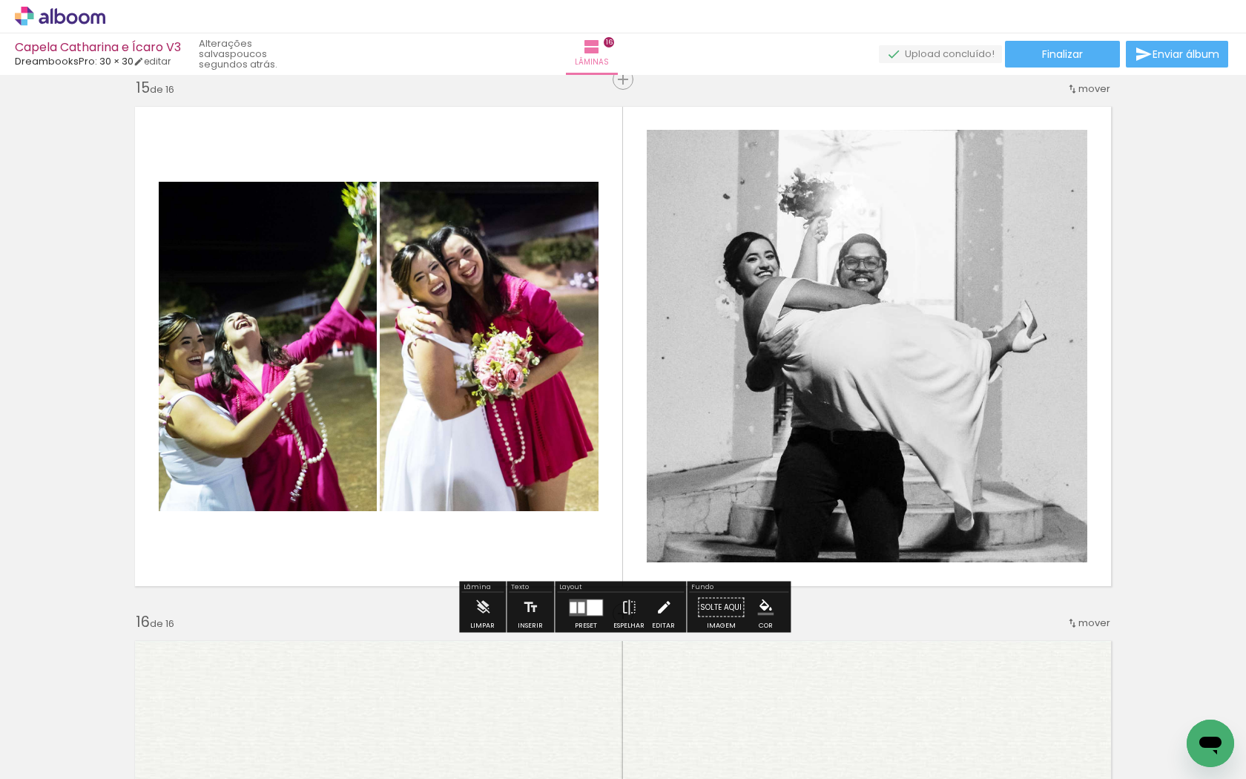
click at [658, 607] on iron-icon at bounding box center [663, 607] width 16 height 30
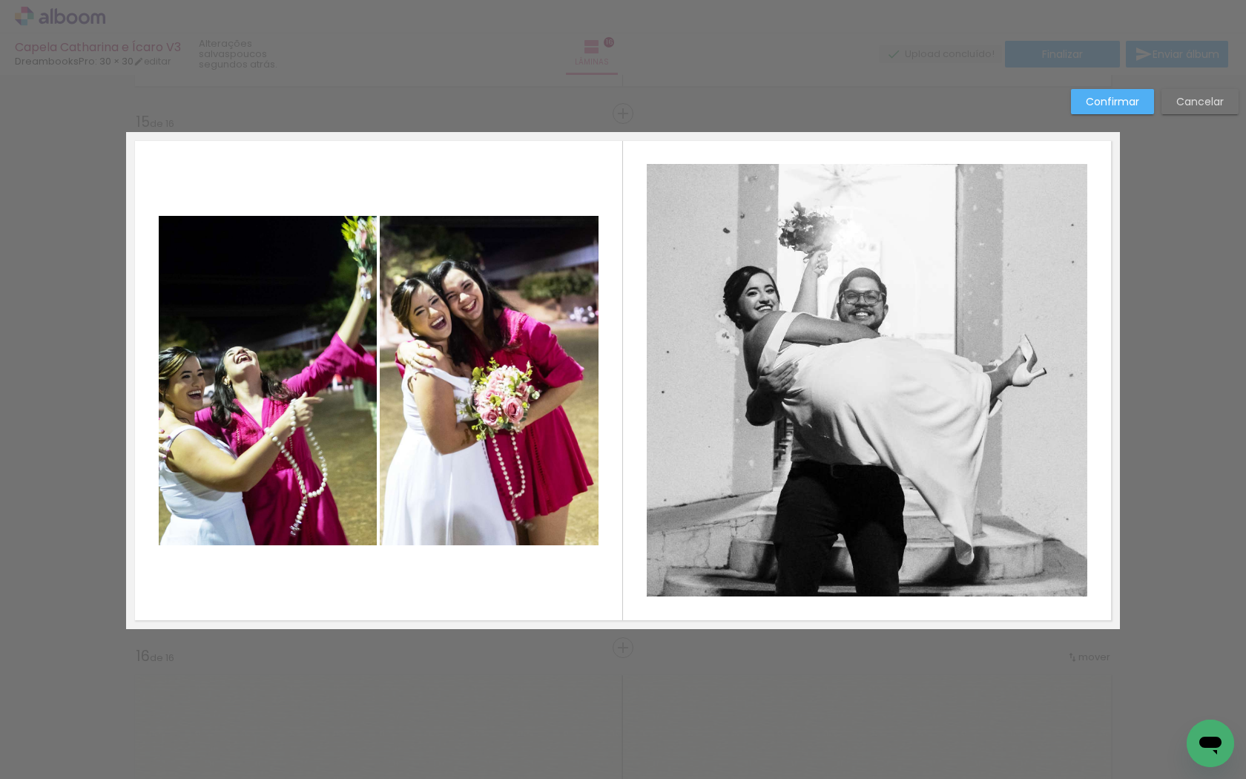
scroll to position [7460, 0]
click at [463, 348] on quentale-photo at bounding box center [489, 380] width 219 height 329
click at [297, 317] on quentale-photo at bounding box center [268, 380] width 218 height 329
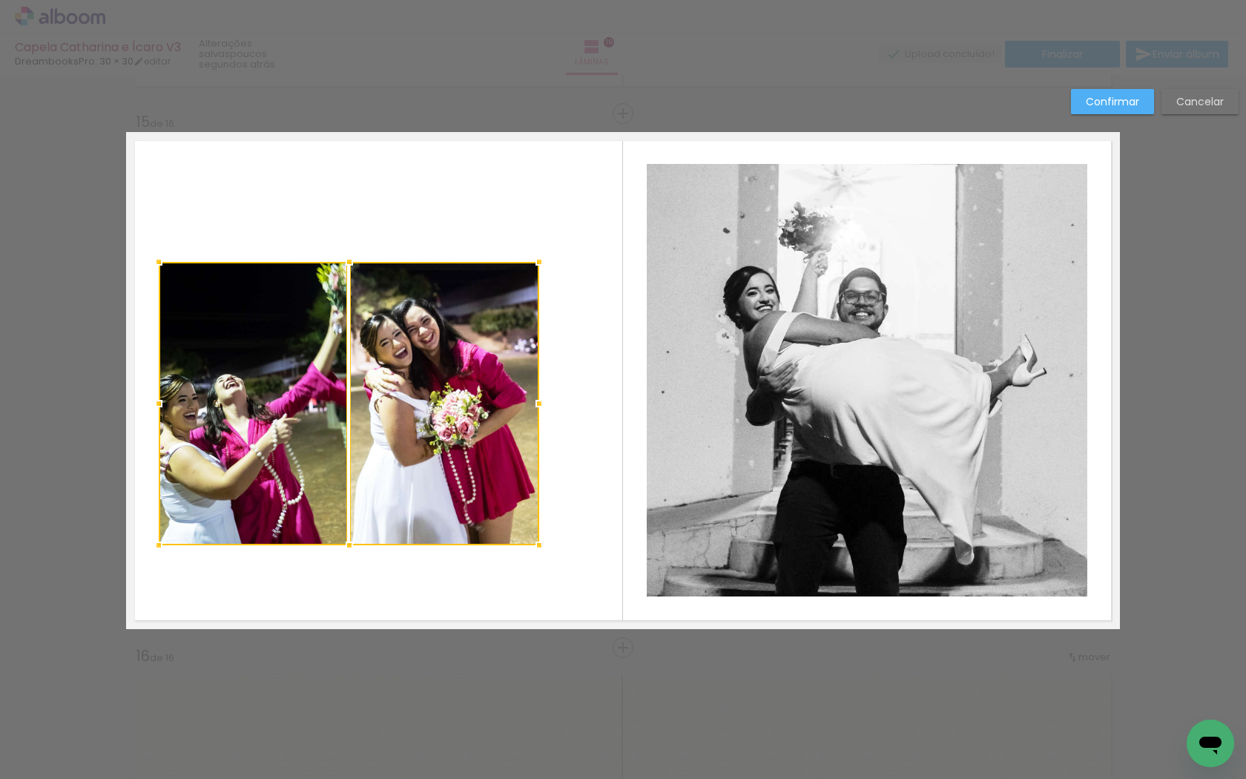
drag, startPoint x: 595, startPoint y: 218, endPoint x: 534, endPoint y: 265, distance: 77.7
click at [534, 265] on div at bounding box center [539, 262] width 30 height 30
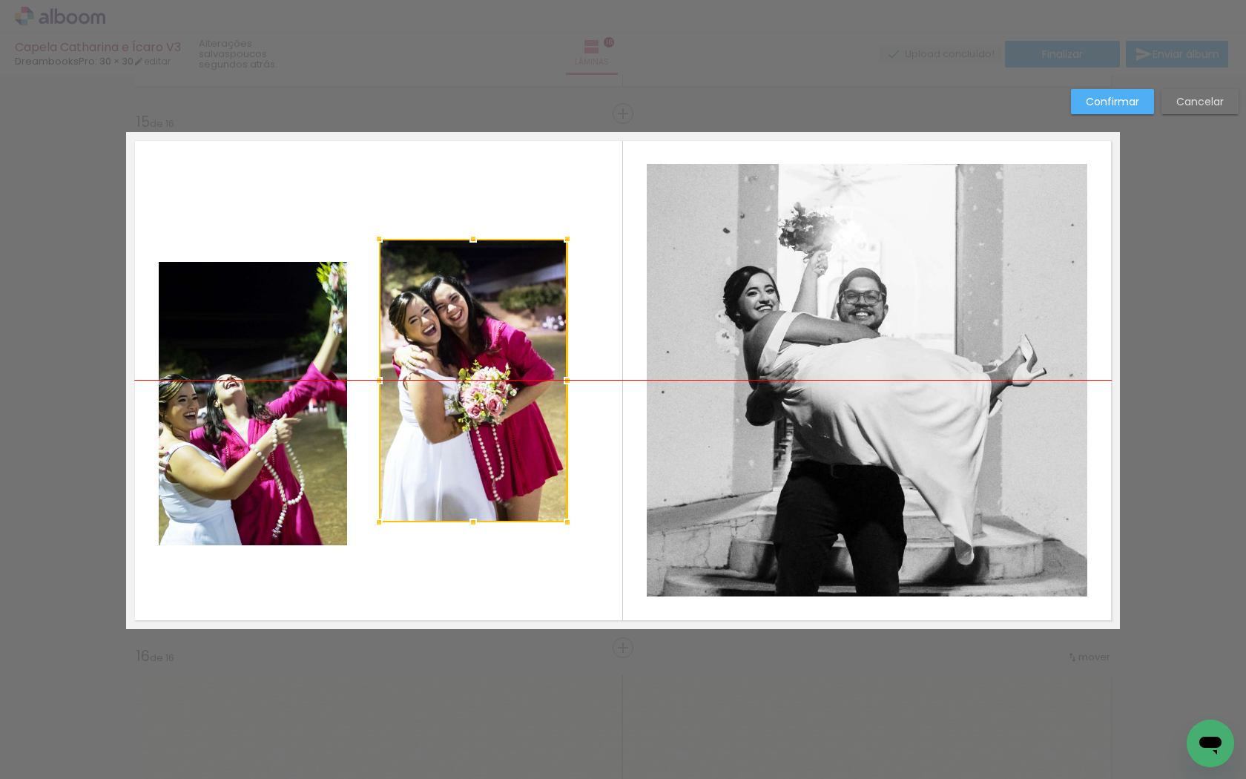
drag, startPoint x: 387, startPoint y: 371, endPoint x: 416, endPoint y: 354, distance: 33.2
click at [416, 354] on div at bounding box center [473, 380] width 188 height 283
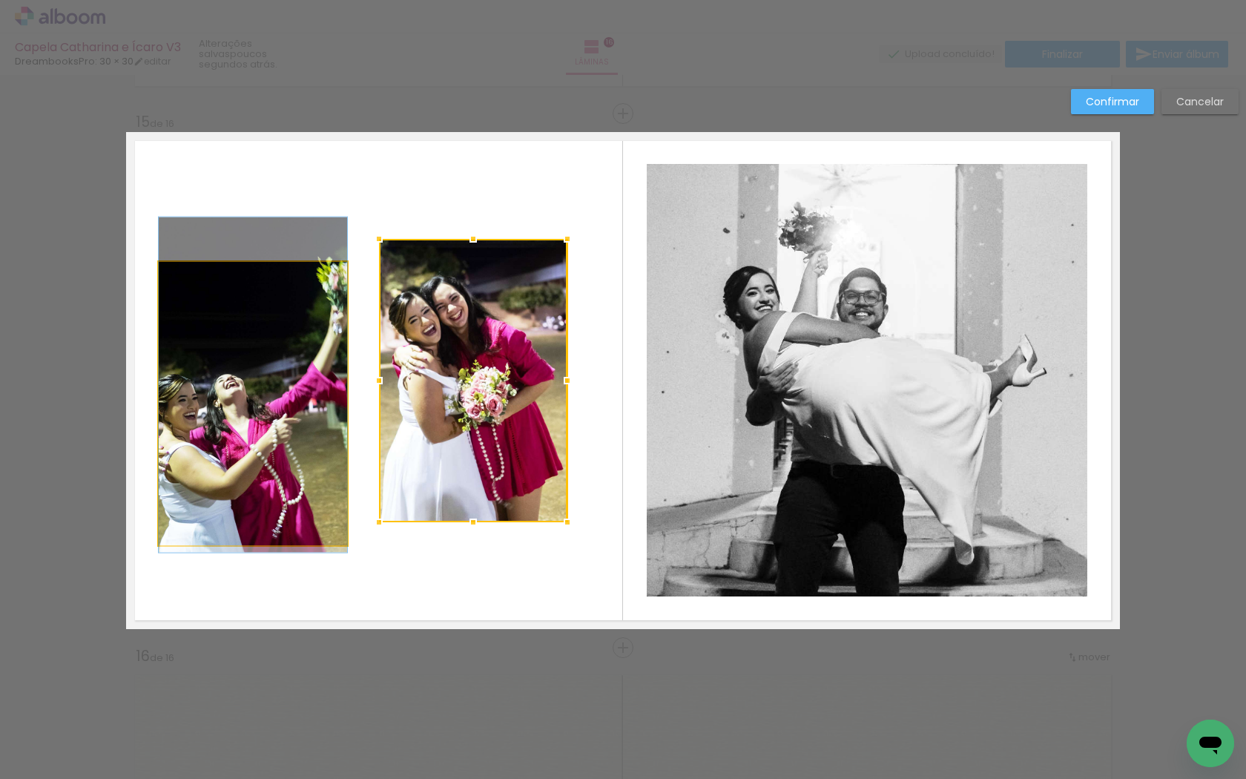
click at [317, 389] on quentale-photo at bounding box center [253, 403] width 188 height 283
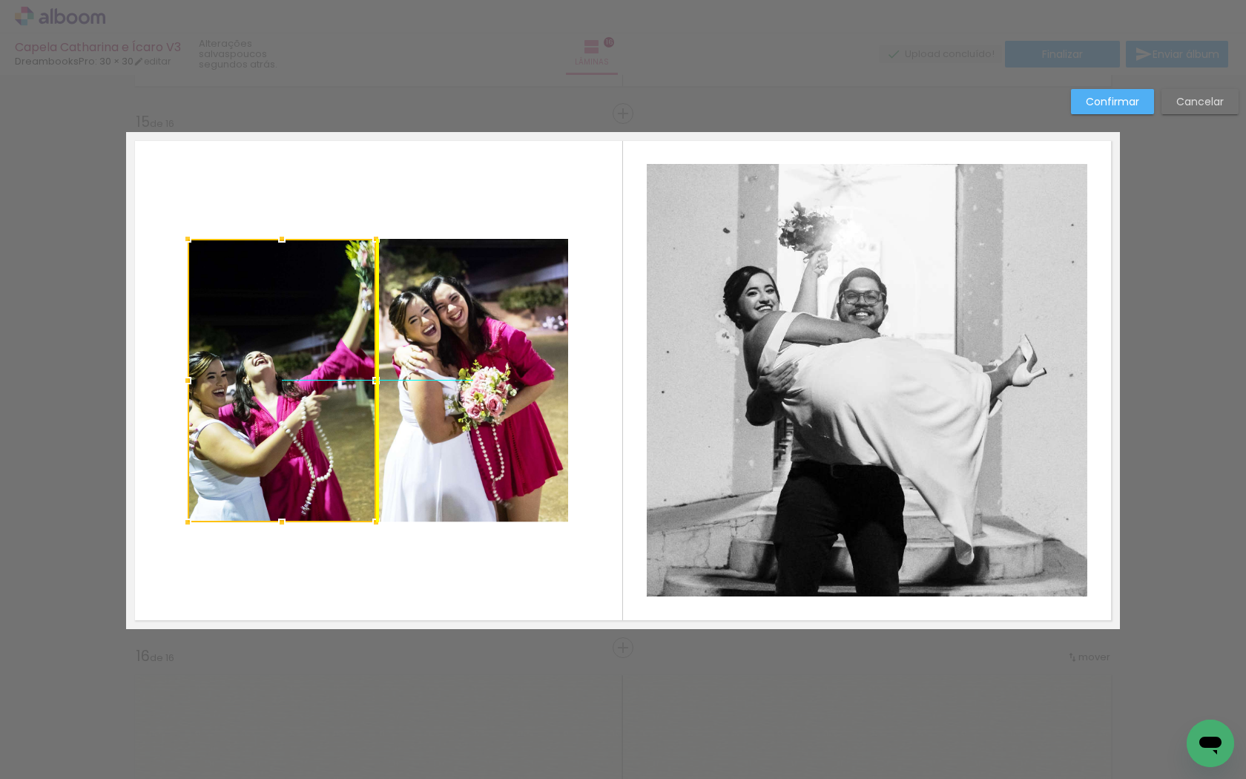
drag, startPoint x: 325, startPoint y: 377, endPoint x: 336, endPoint y: 360, distance: 19.3
click at [336, 360] on div at bounding box center [282, 380] width 188 height 283
click at [420, 345] on quentale-photo at bounding box center [473, 380] width 188 height 283
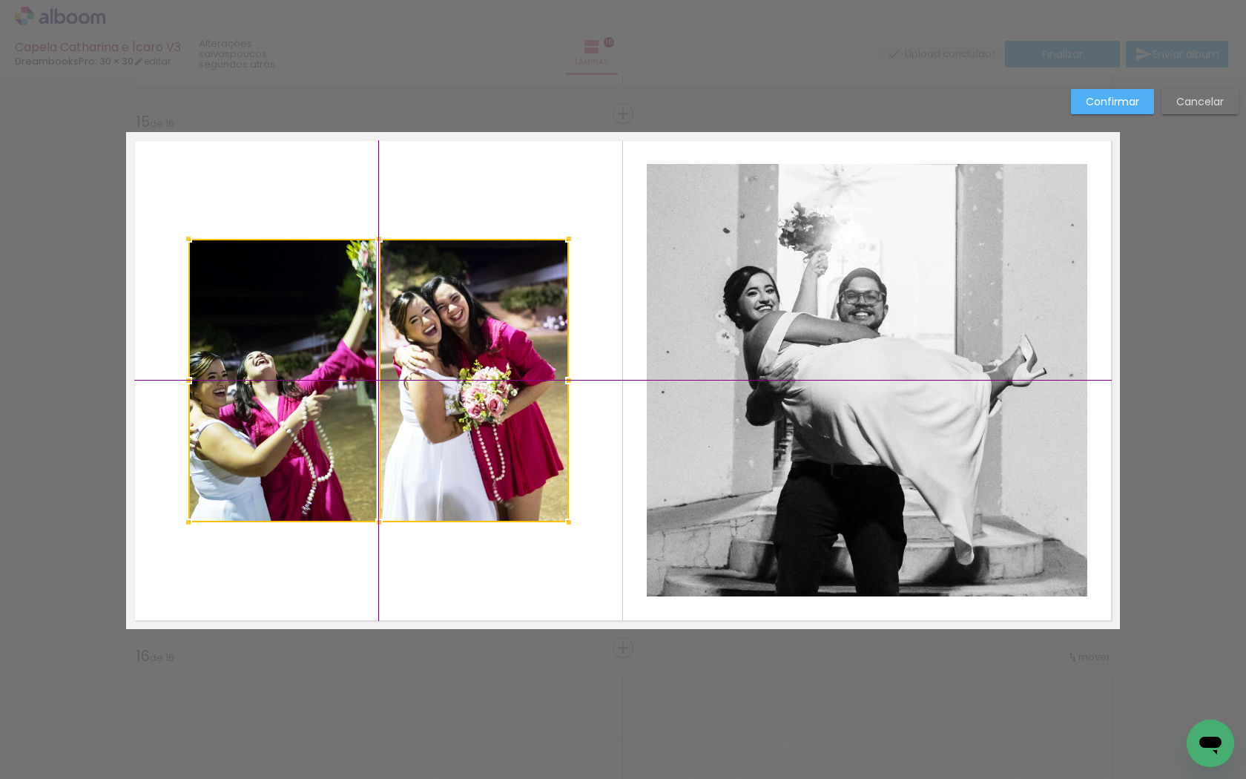
drag, startPoint x: 396, startPoint y: 367, endPoint x: 387, endPoint y: 386, distance: 20.6
click at [387, 386] on div at bounding box center [378, 380] width 380 height 283
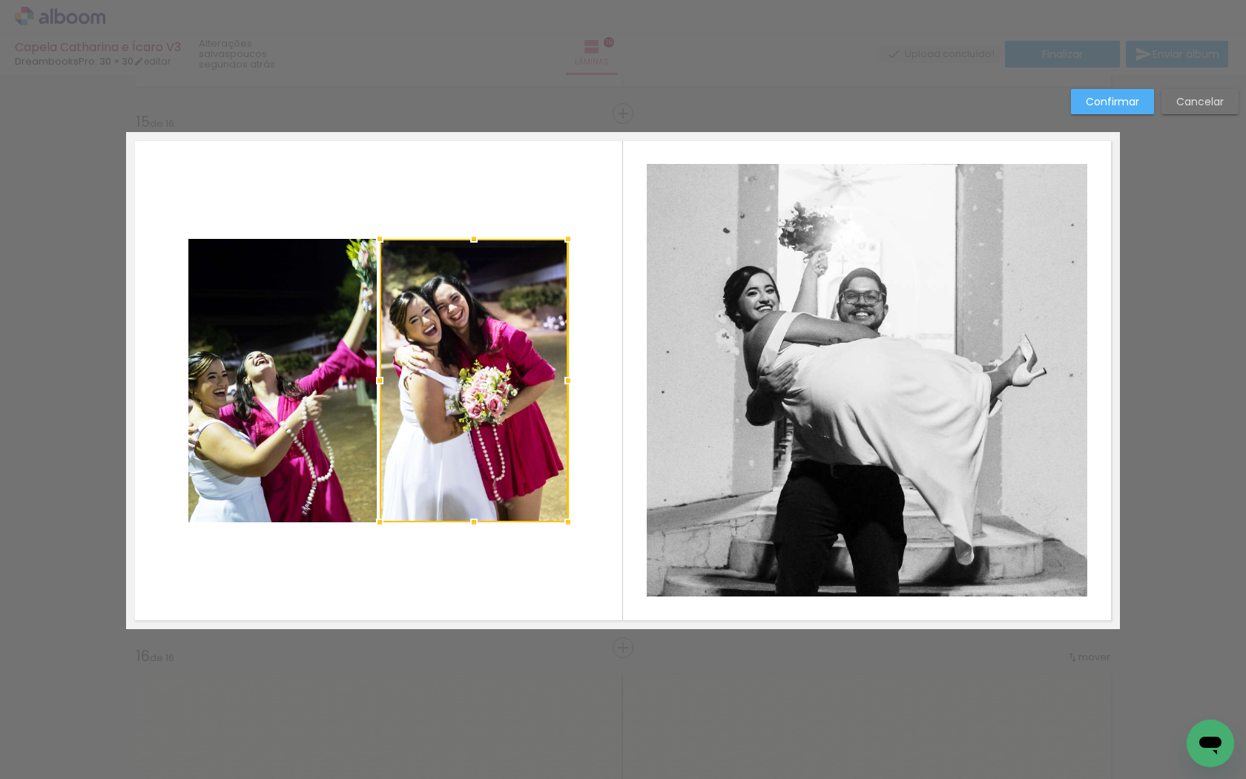
click at [0, 0] on slot "Confirmar" at bounding box center [0, 0] width 0 height 0
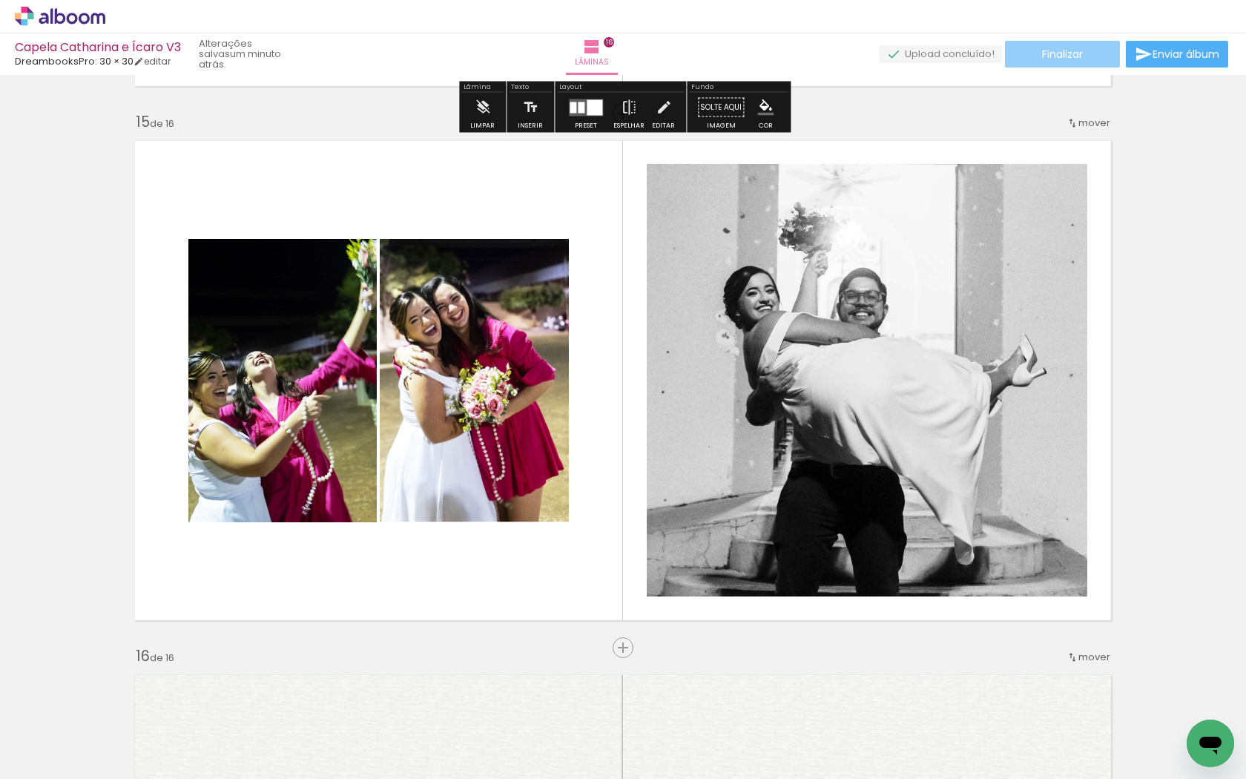
click at [1061, 59] on span "Finalizar" at bounding box center [1062, 54] width 41 height 10
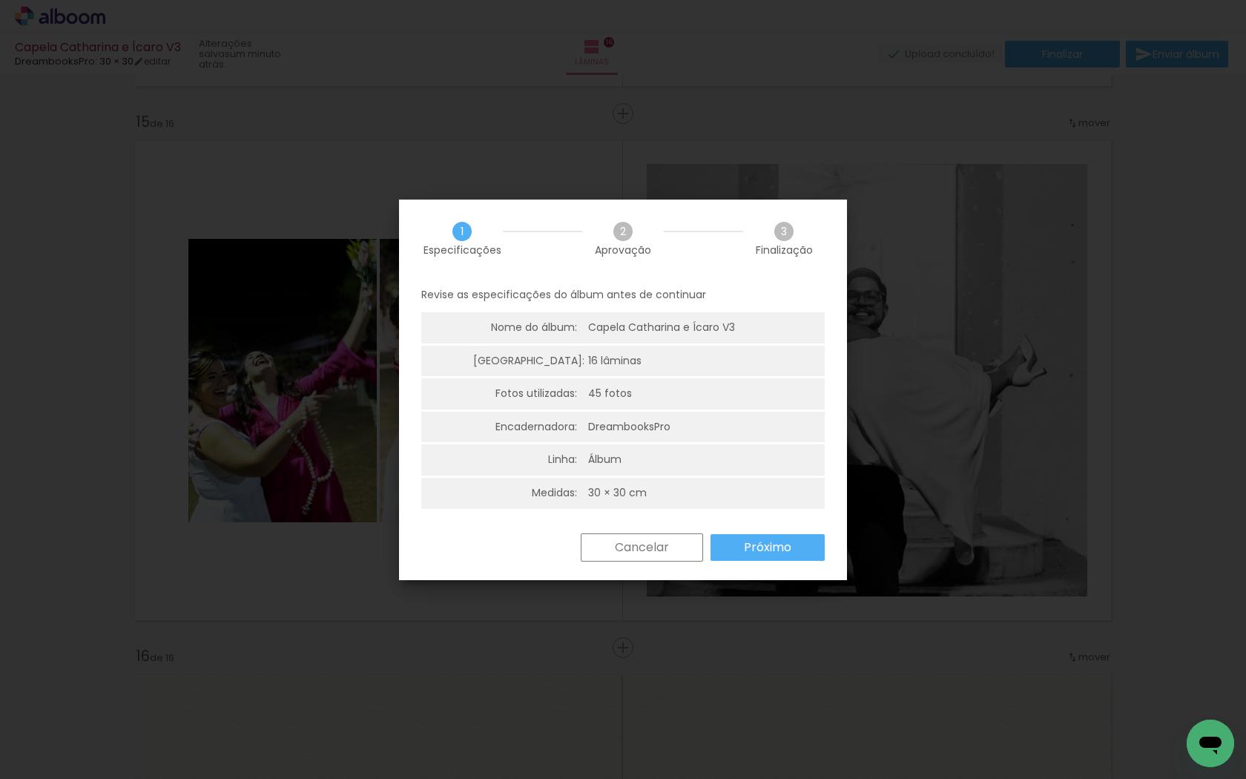
click at [0, 0] on slot "Próximo" at bounding box center [0, 0] width 0 height 0
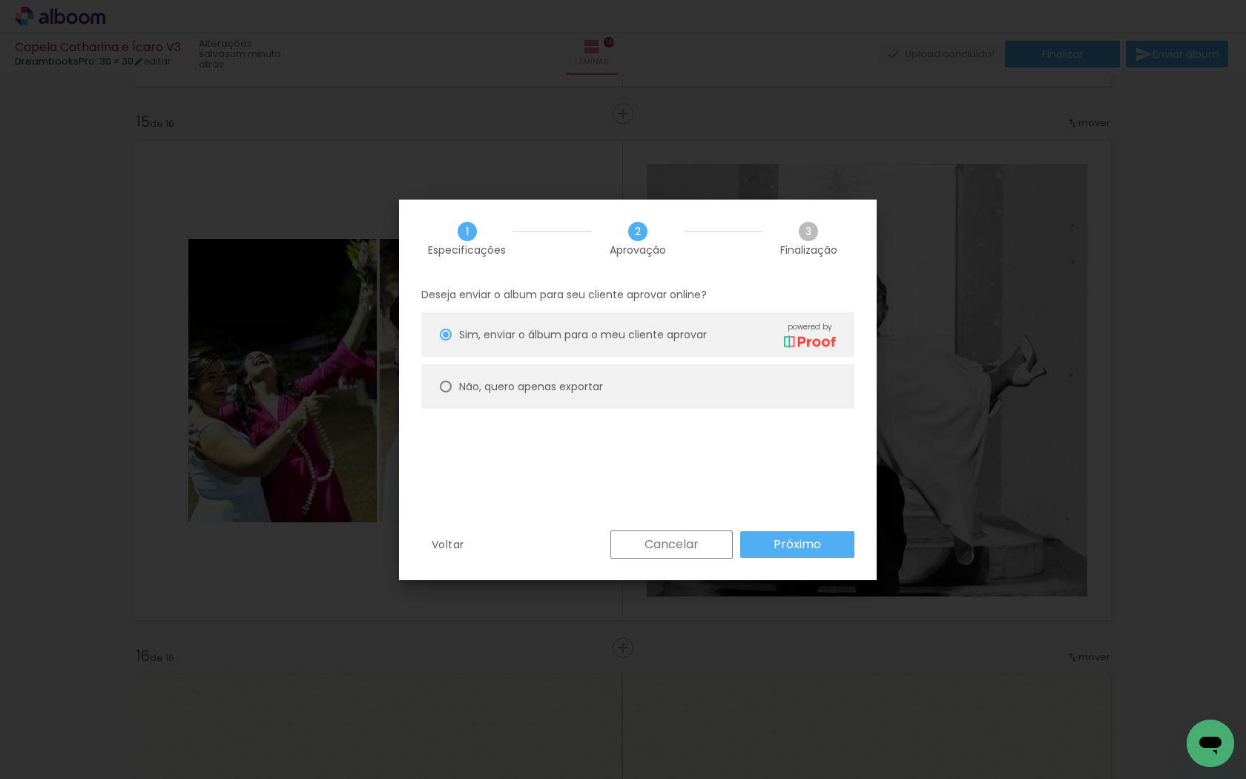
click at [0, 0] on slot "Próximo" at bounding box center [0, 0] width 0 height 0
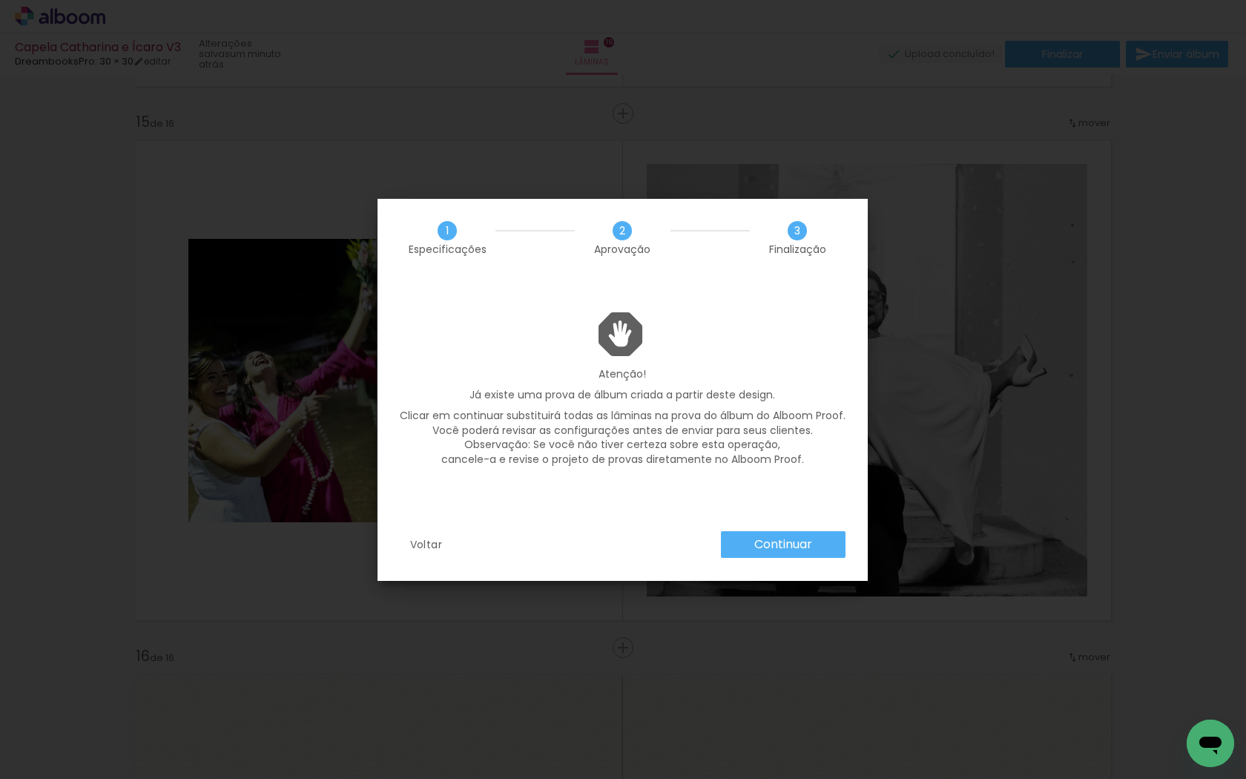
click at [0, 0] on slot "Continuar" at bounding box center [0, 0] width 0 height 0
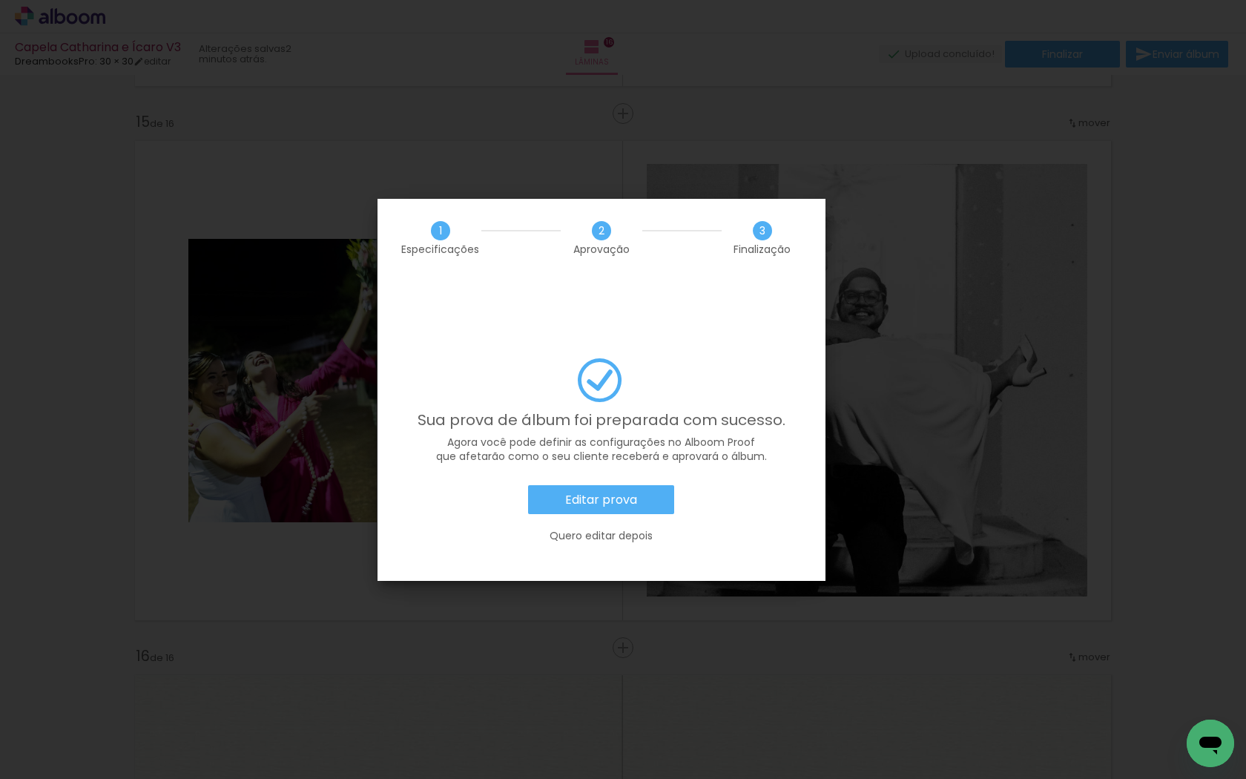
click at [637, 485] on paper-button "Editar prova" at bounding box center [601, 500] width 146 height 30
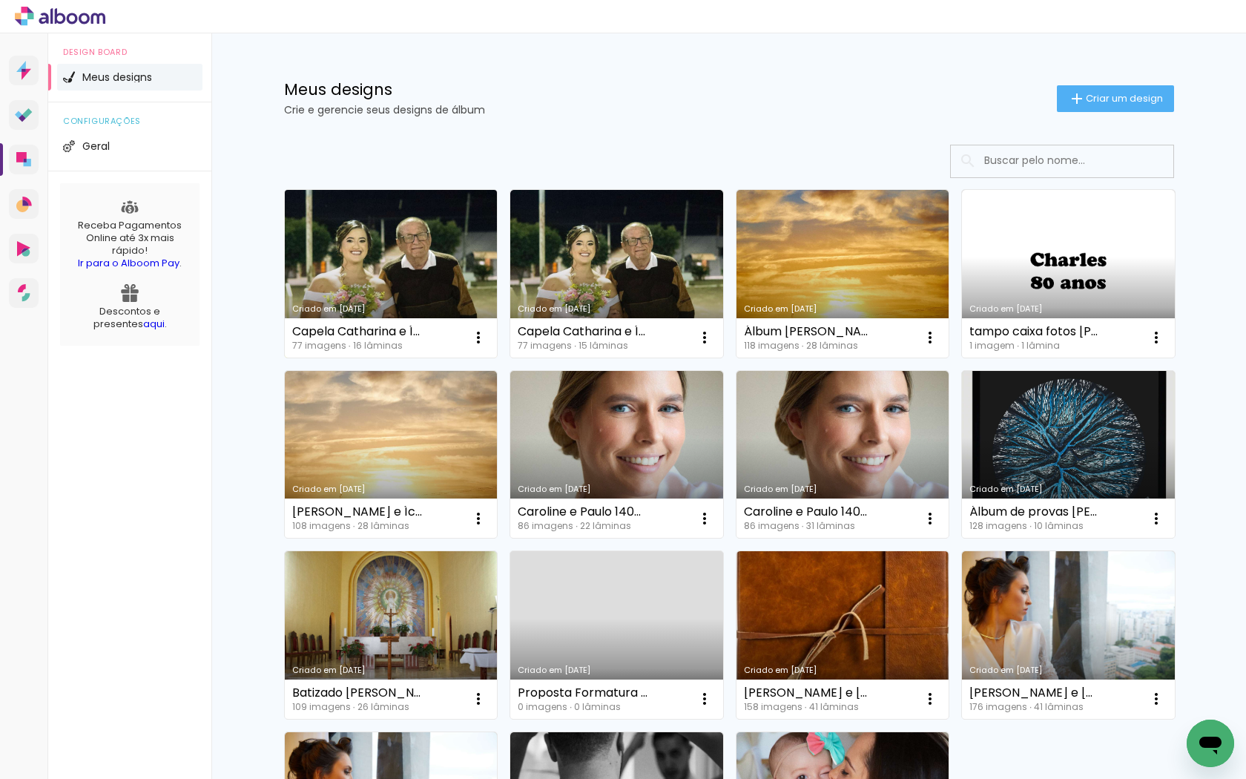
click at [405, 271] on link "Criado em [DATE]" at bounding box center [391, 274] width 213 height 168
click at [0, 0] on neon-animated-pages "Confirmar Cancelar" at bounding box center [0, 0] width 0 height 0
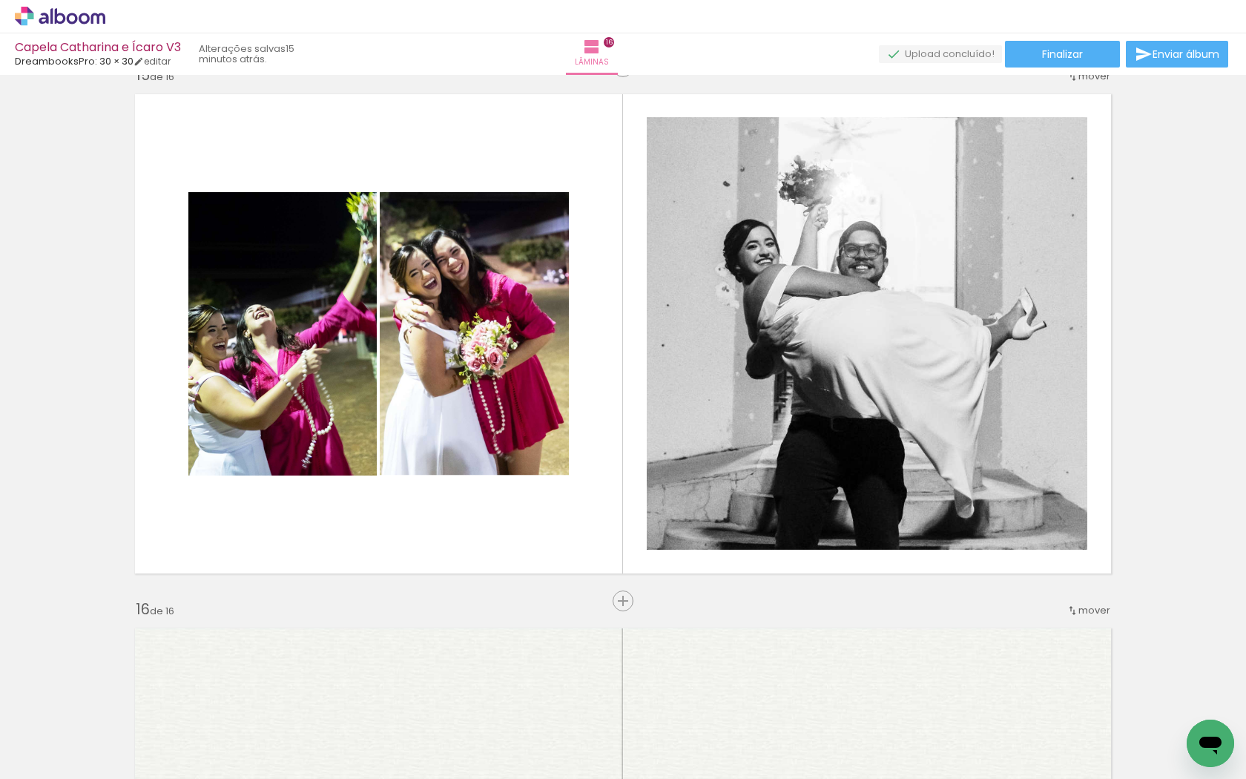
scroll to position [0, 5137]
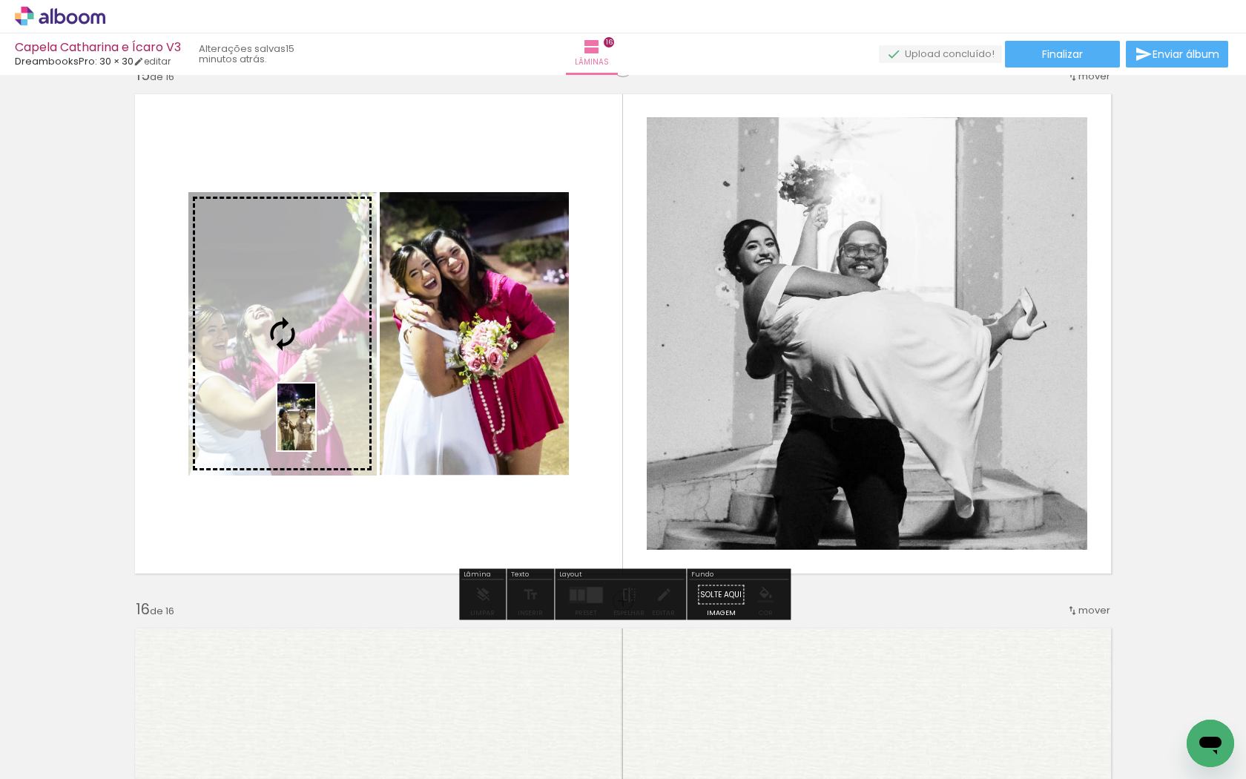
drag, startPoint x: 411, startPoint y: 734, endPoint x: 322, endPoint y: 428, distance: 318.9
click at [322, 428] on quentale-workspace at bounding box center [623, 389] width 1246 height 779
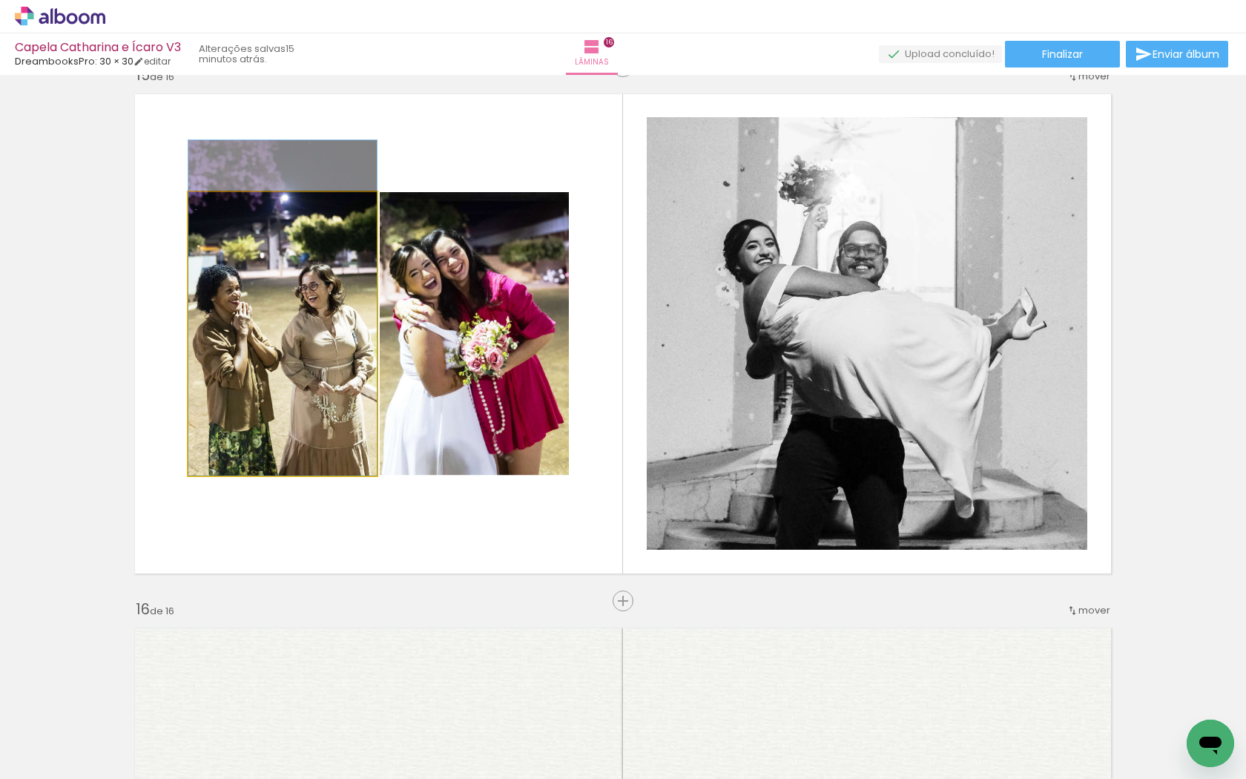
drag, startPoint x: 322, startPoint y: 428, endPoint x: 325, endPoint y: 393, distance: 35.0
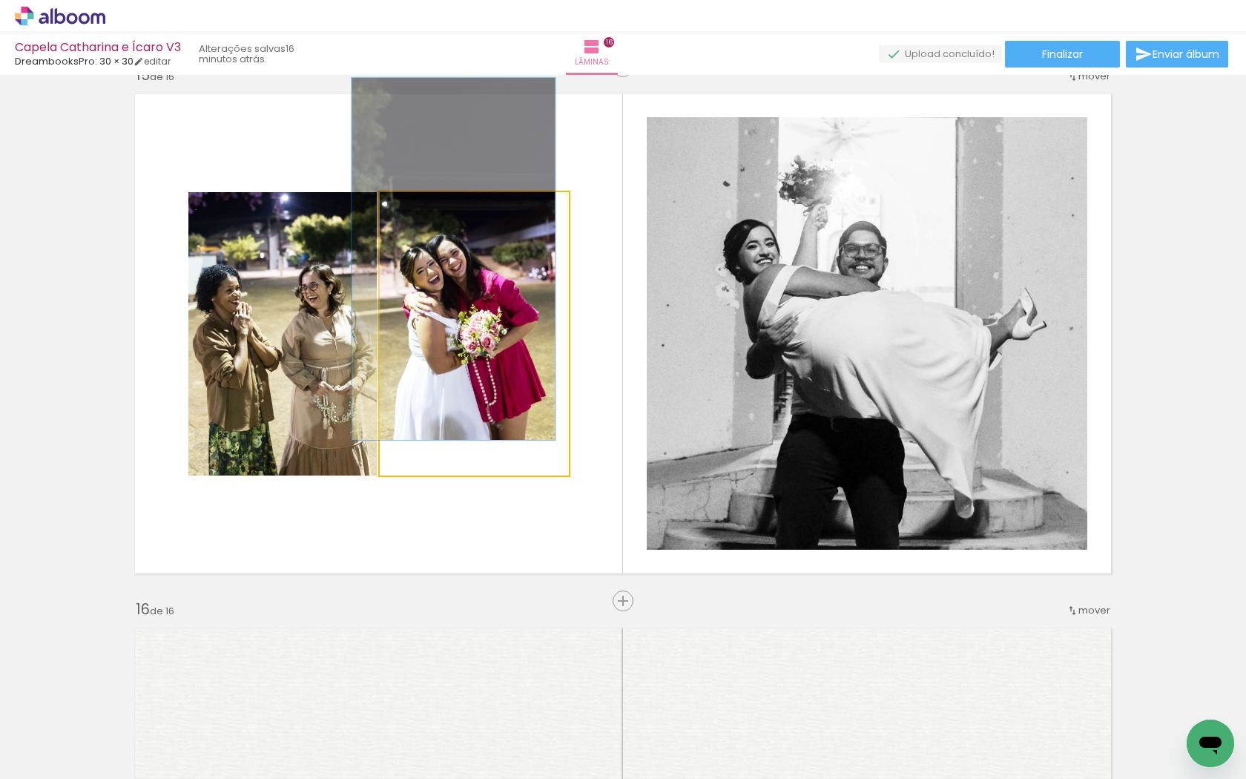
drag, startPoint x: 431, startPoint y: 206, endPoint x: 419, endPoint y: 206, distance: 11.9
type paper-slider "108"
click at [419, 206] on div at bounding box center [419, 207] width 13 height 13
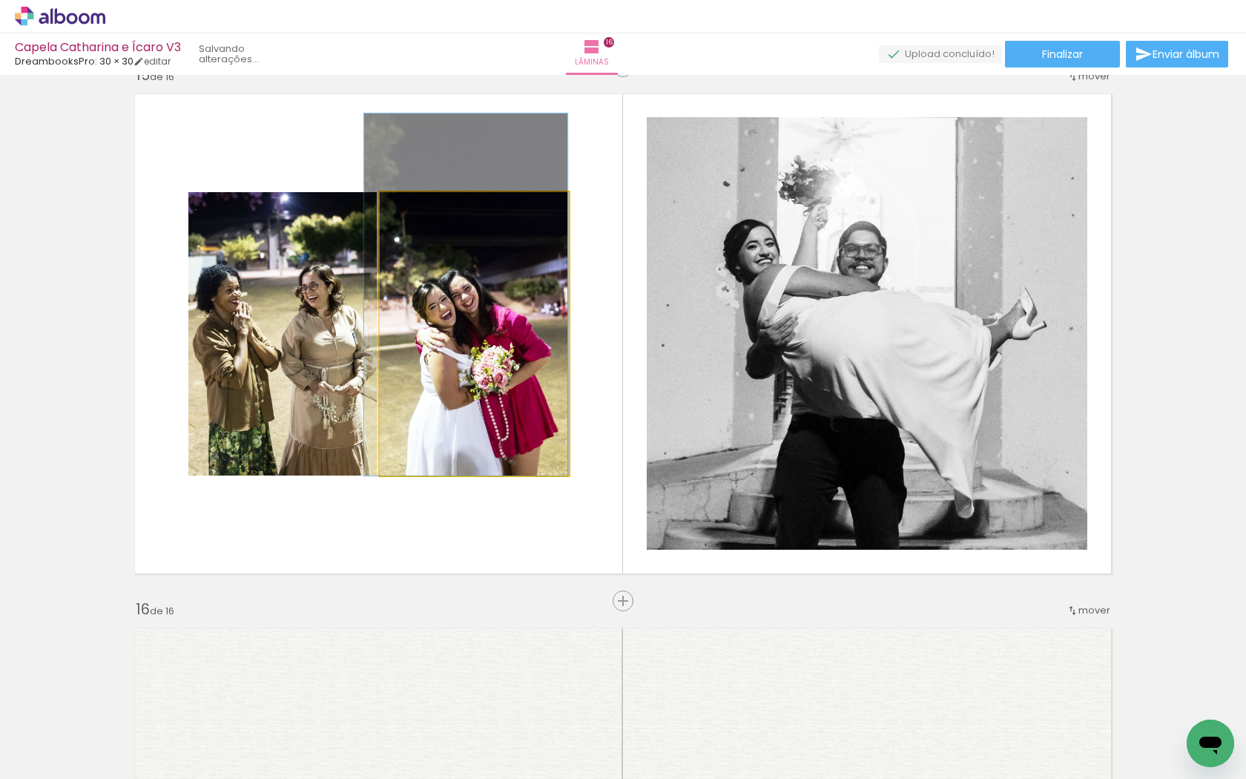
drag, startPoint x: 437, startPoint y: 273, endPoint x: 446, endPoint y: 291, distance: 20.6
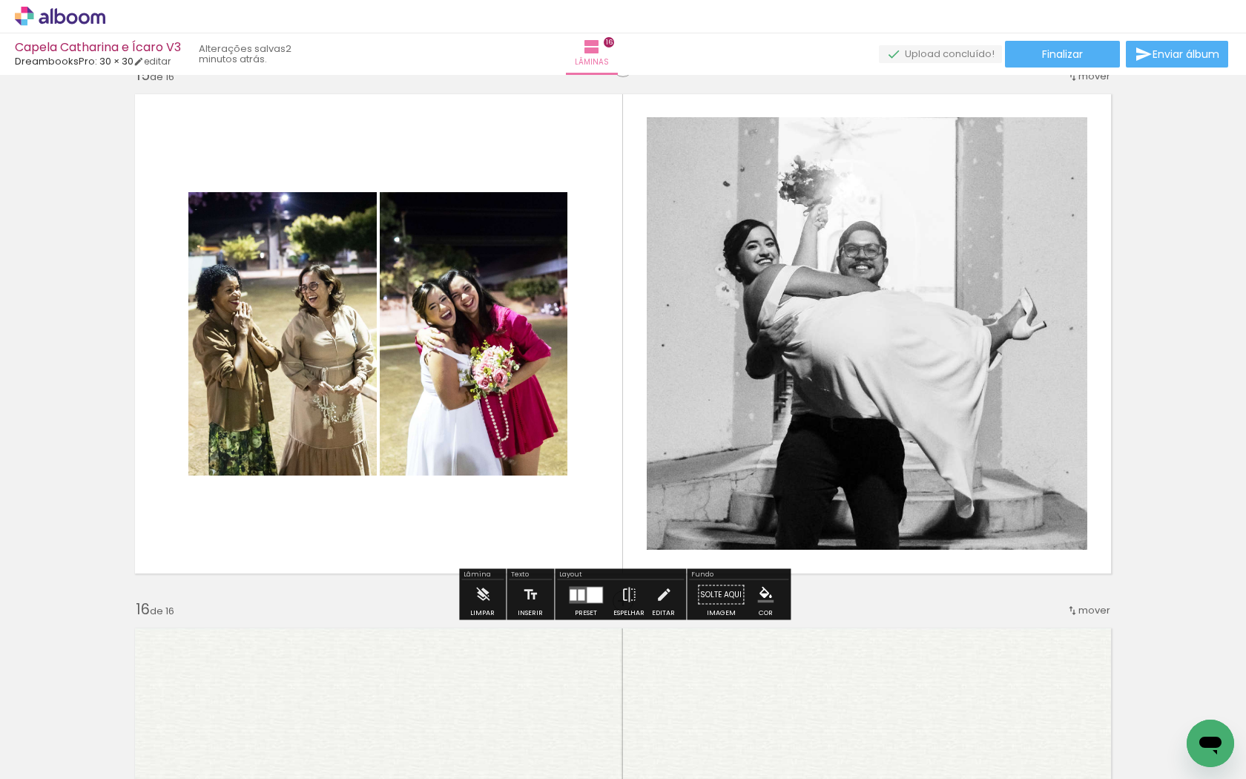
scroll to position [0, 5137]
click at [1054, 53] on span "Finalizar" at bounding box center [1062, 54] width 41 height 10
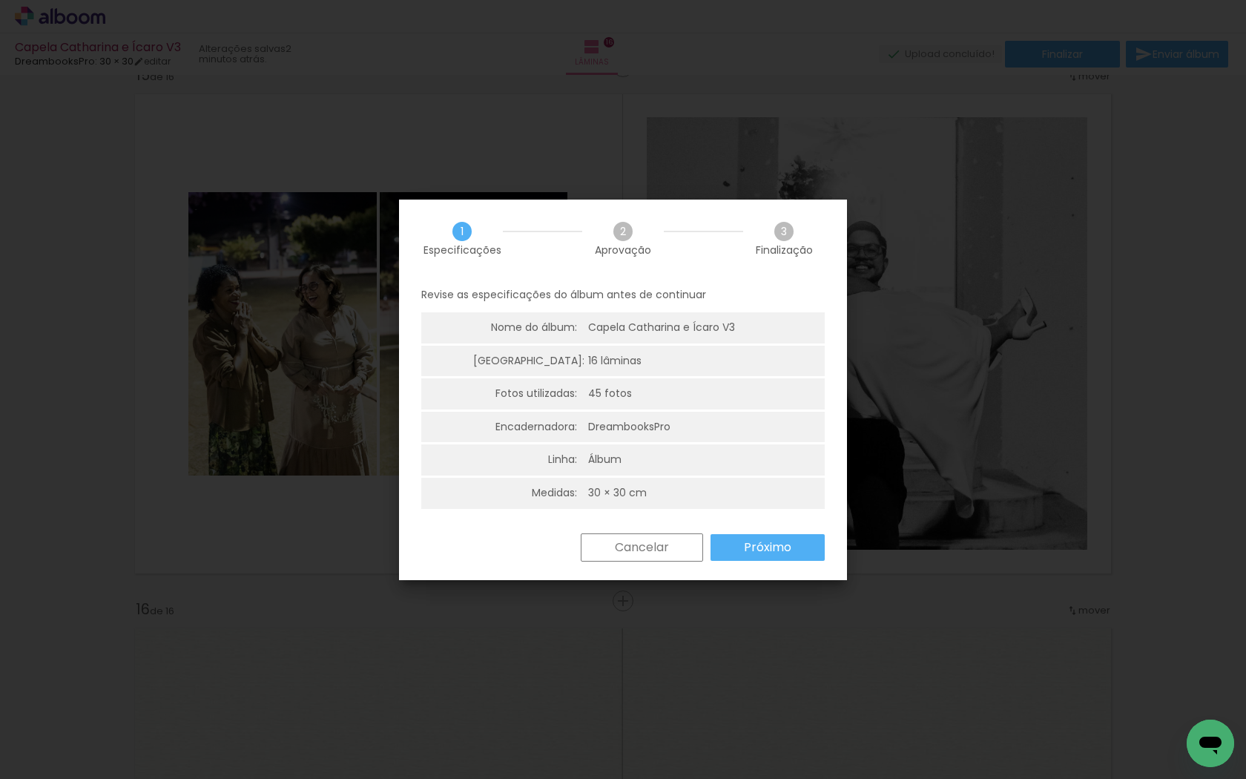
click at [0, 0] on slot "Próximo" at bounding box center [0, 0] width 0 height 0
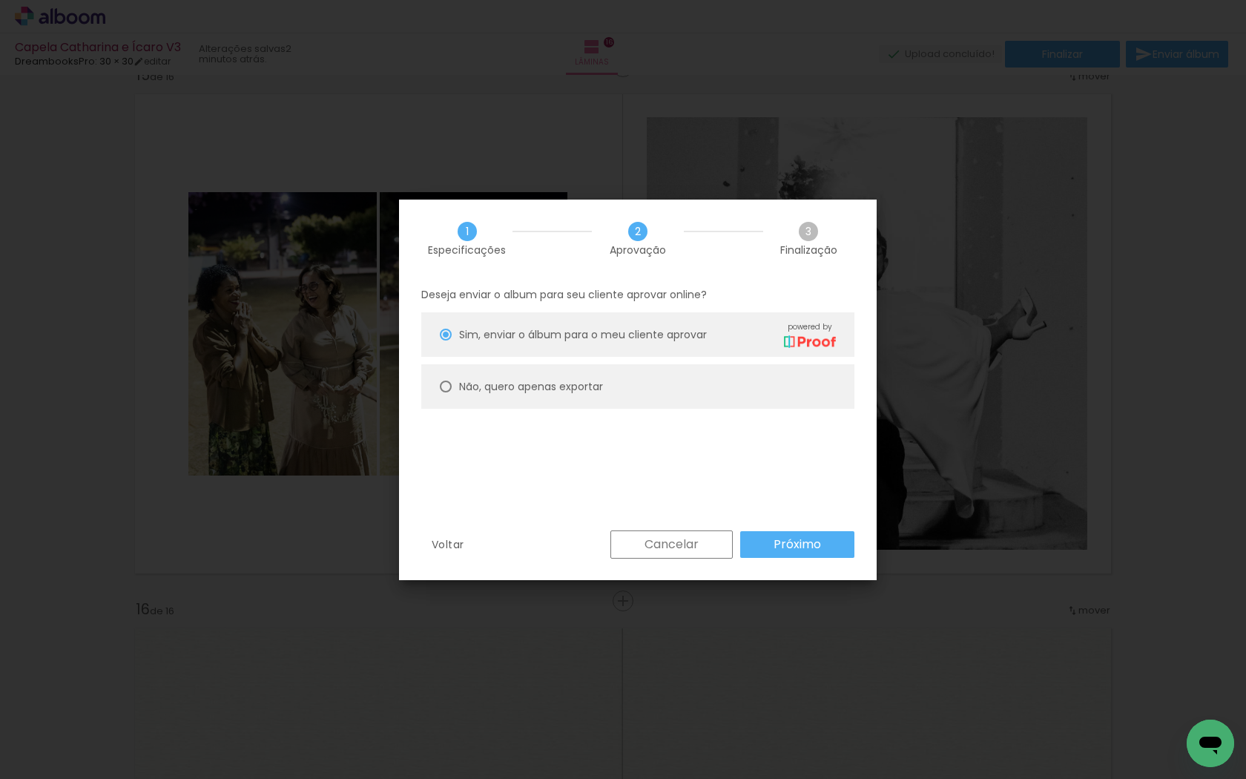
click at [0, 0] on slot "Próximo" at bounding box center [0, 0] width 0 height 0
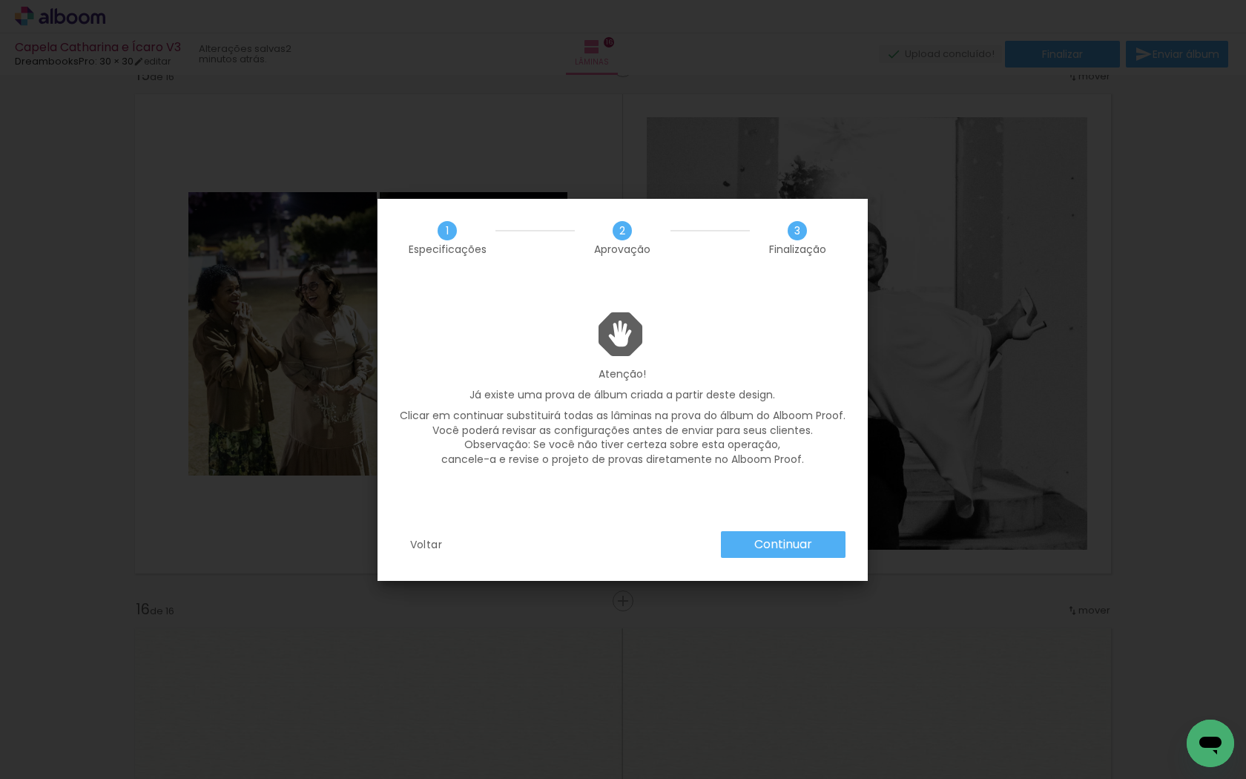
click at [0, 0] on slot "Continuar" at bounding box center [0, 0] width 0 height 0
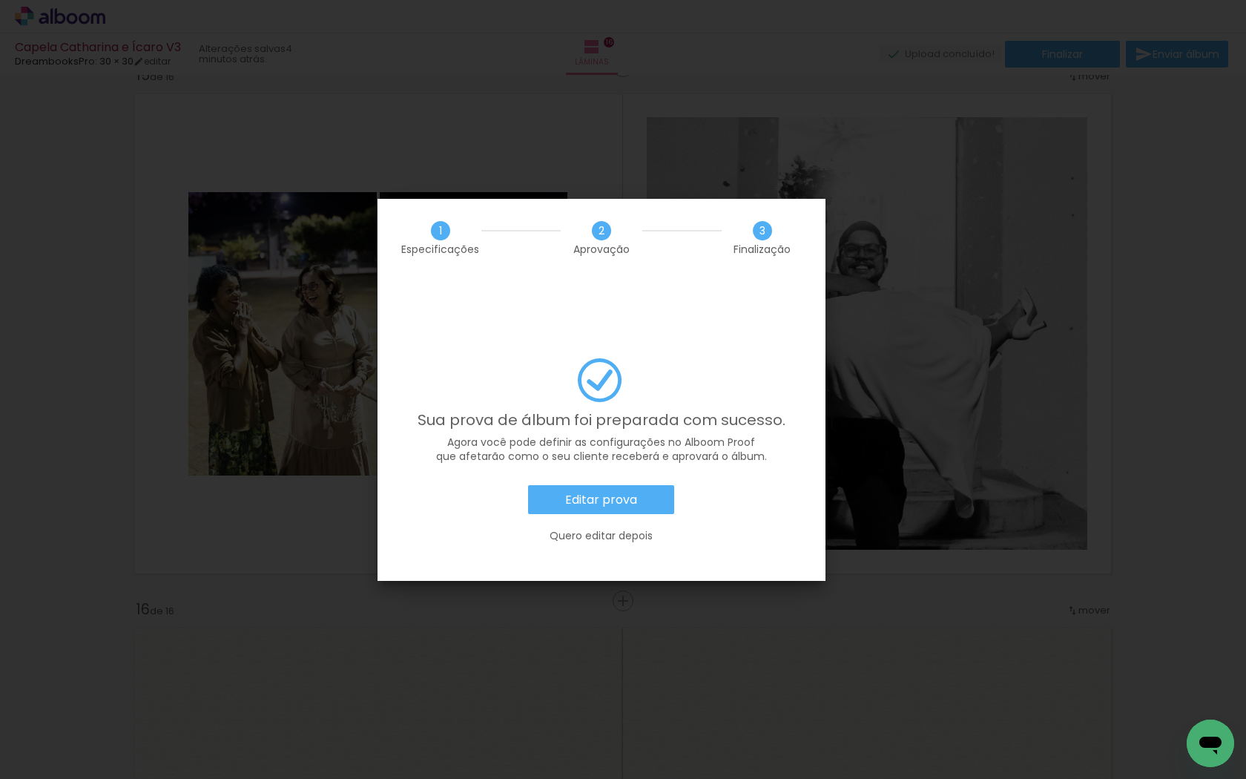
click at [642, 485] on paper-button "Editar prova" at bounding box center [601, 500] width 146 height 30
